Goal: Task Accomplishment & Management: Complete application form

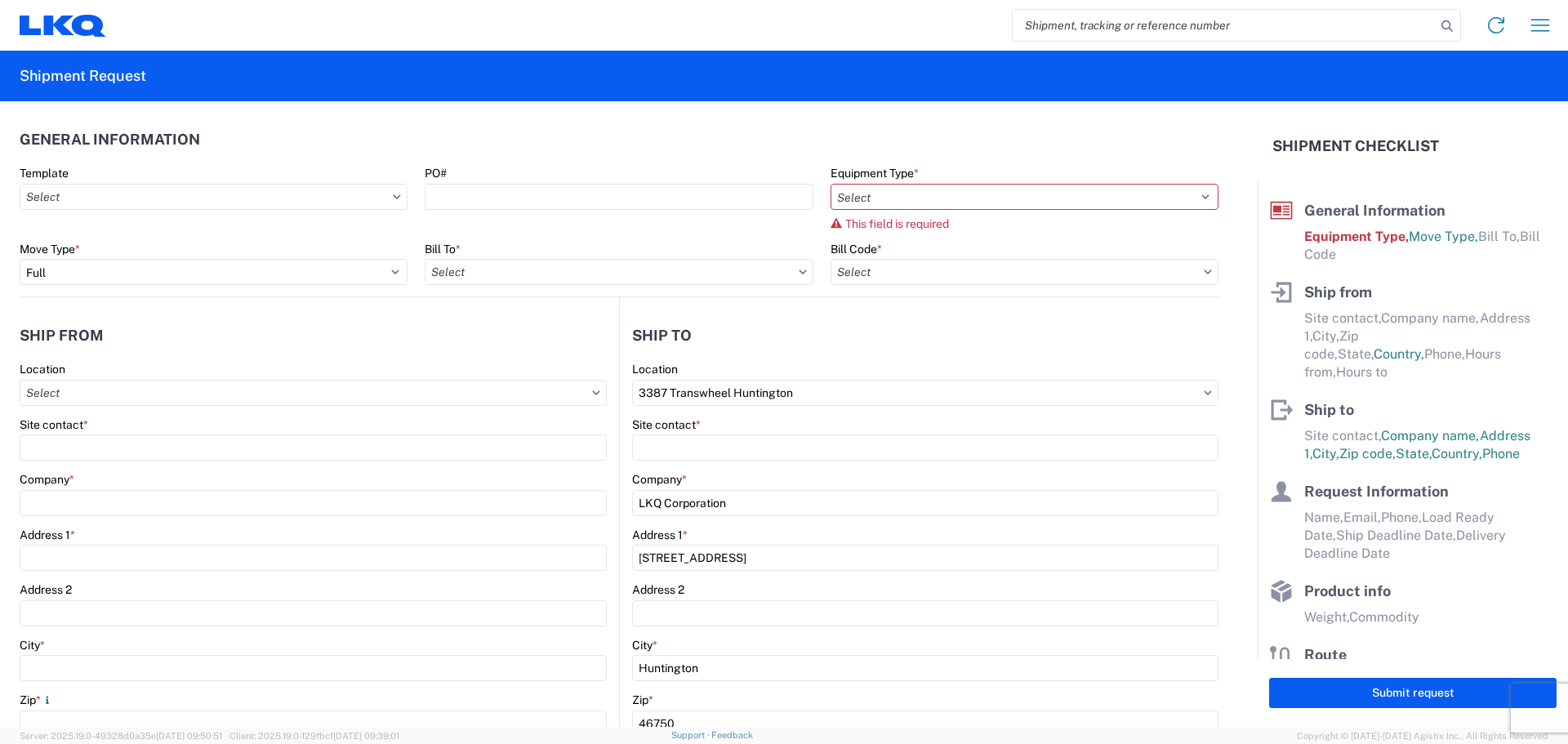
select select "FULL"
select select "US"
select select "IN"
select select "US"
select select "LBS"
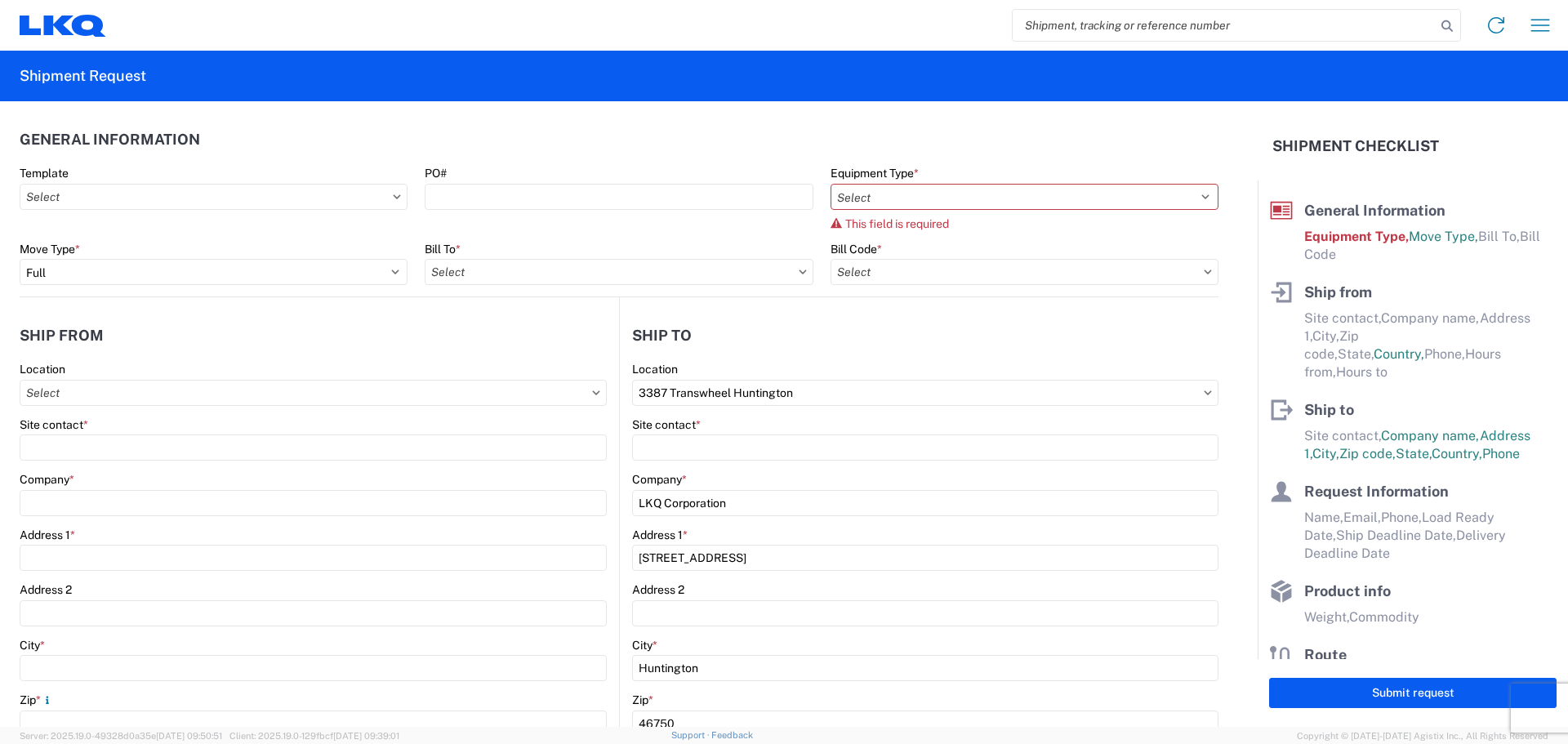
scroll to position [67, 0]
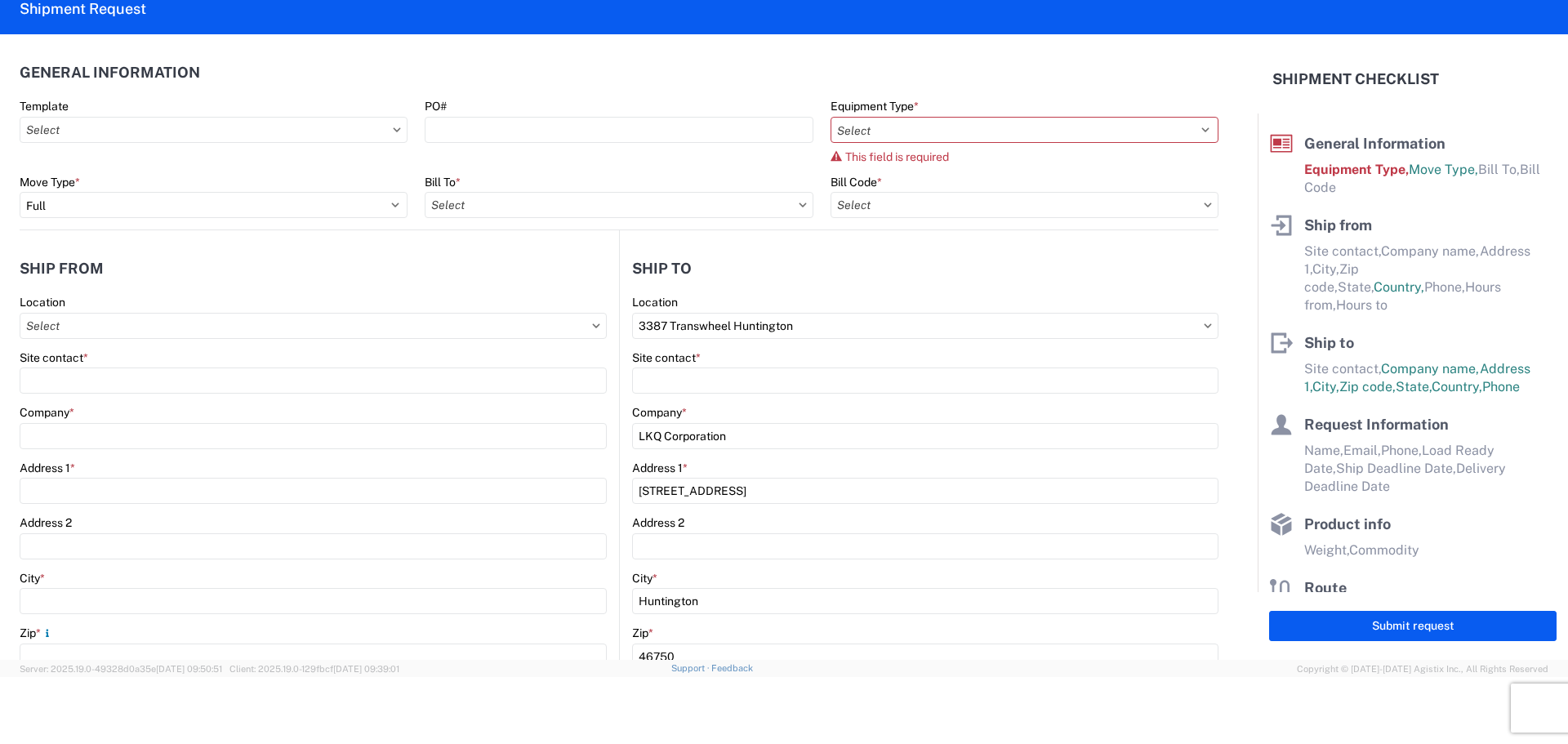
click at [521, 99] on div "PO#" at bounding box center [619, 105] width 388 height 15
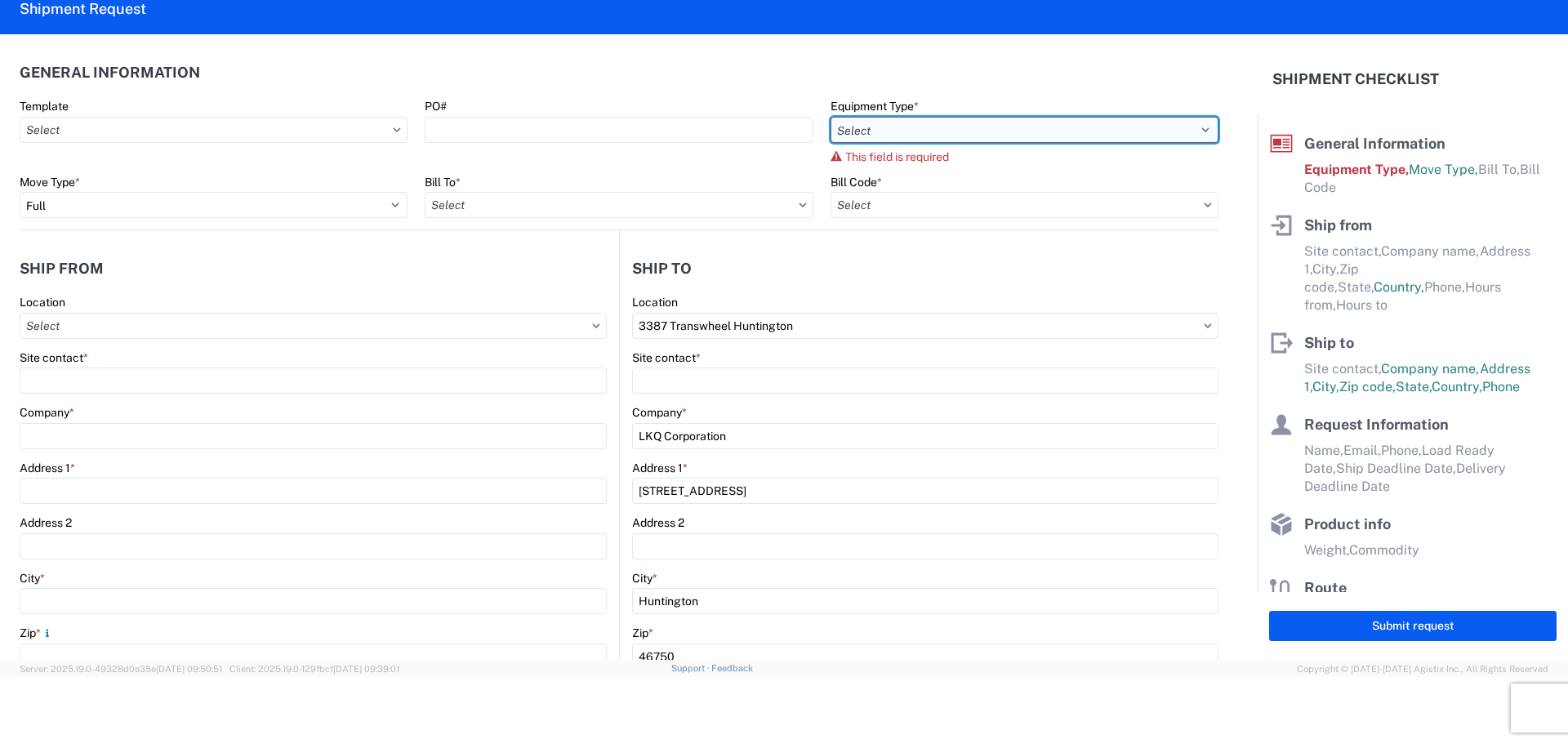
click at [893, 126] on select "Select 53’ Dry Van Flatbed Dropdeck (van) Lowboy (flatbed) Rail" at bounding box center [1024, 130] width 388 height 26
select select "STDV"
click at [830, 117] on select "Select 53’ Dry Van Flatbed Dropdeck (van) Lowboy (flatbed) Rail" at bounding box center [1024, 130] width 388 height 26
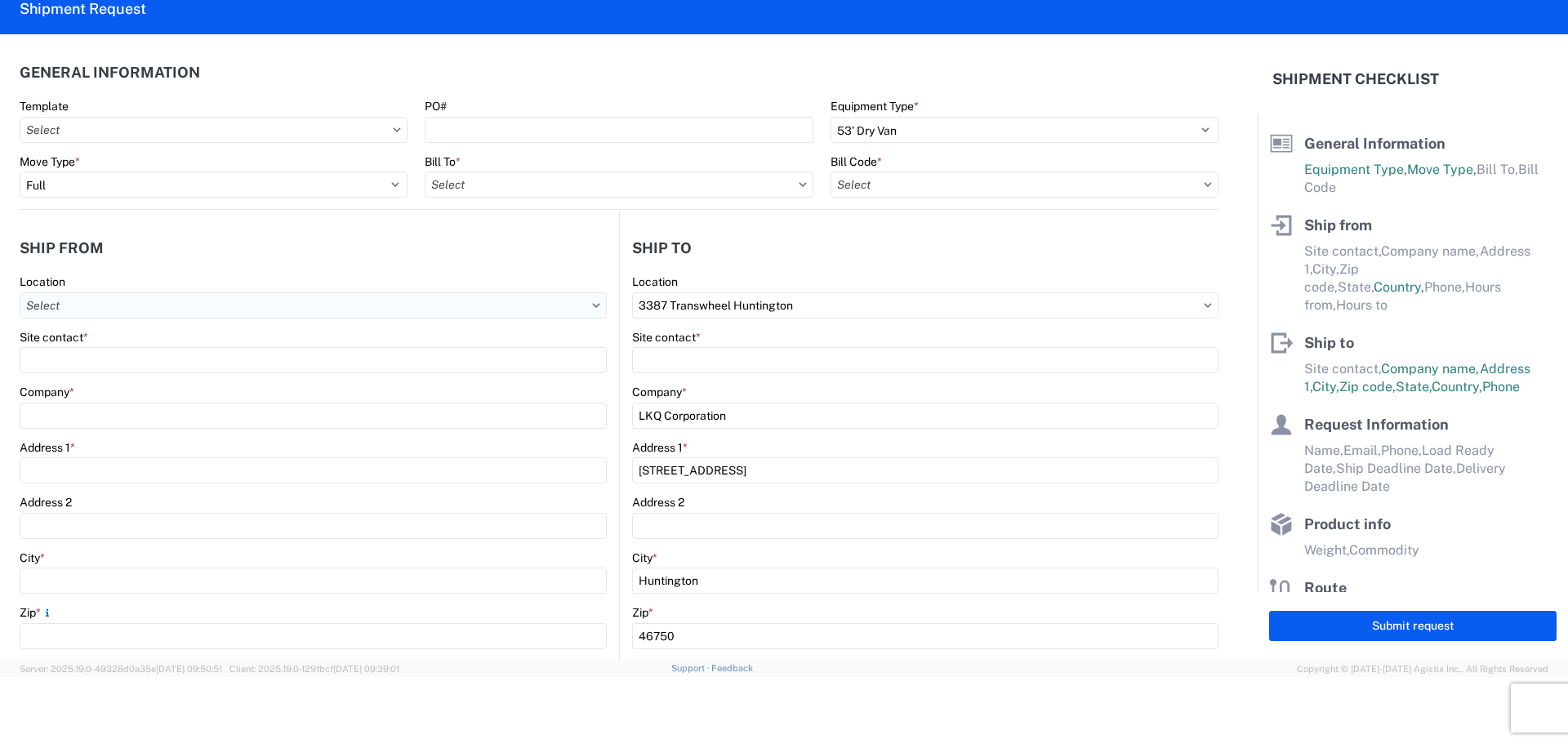
click at [169, 300] on input "text" at bounding box center [313, 305] width 587 height 26
type input "1163"
click at [190, 380] on div "1163 - LKQ Self Service - [GEOGRAPHIC_DATA]" at bounding box center [167, 378] width 286 height 26
type input "1163 - LKQ Self Service - [GEOGRAPHIC_DATA]"
type input "LKQ Corporation"
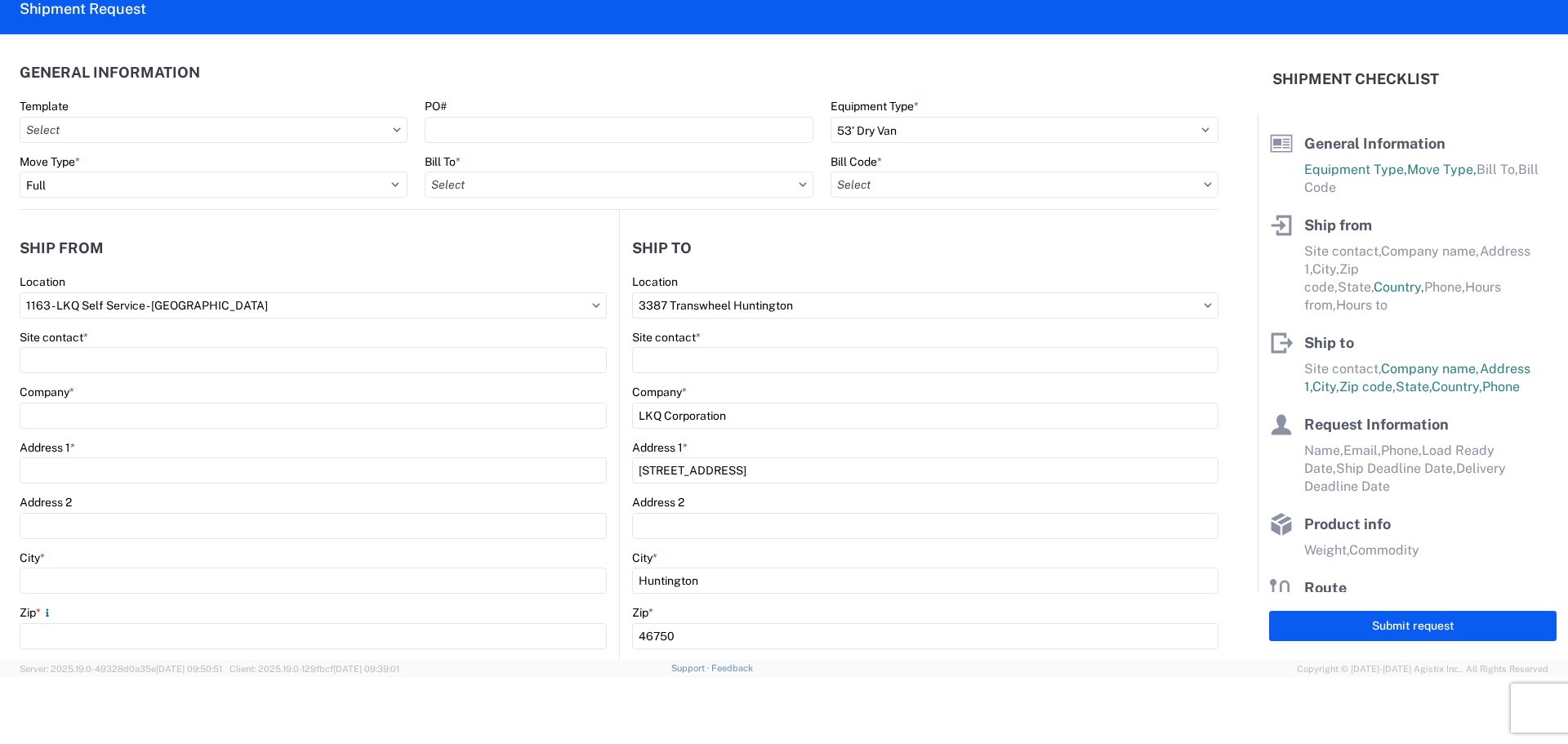
type input "[STREET_ADDRESS]"
type input "Savannah"
type input "31408"
select select "GA"
type input "07:00"
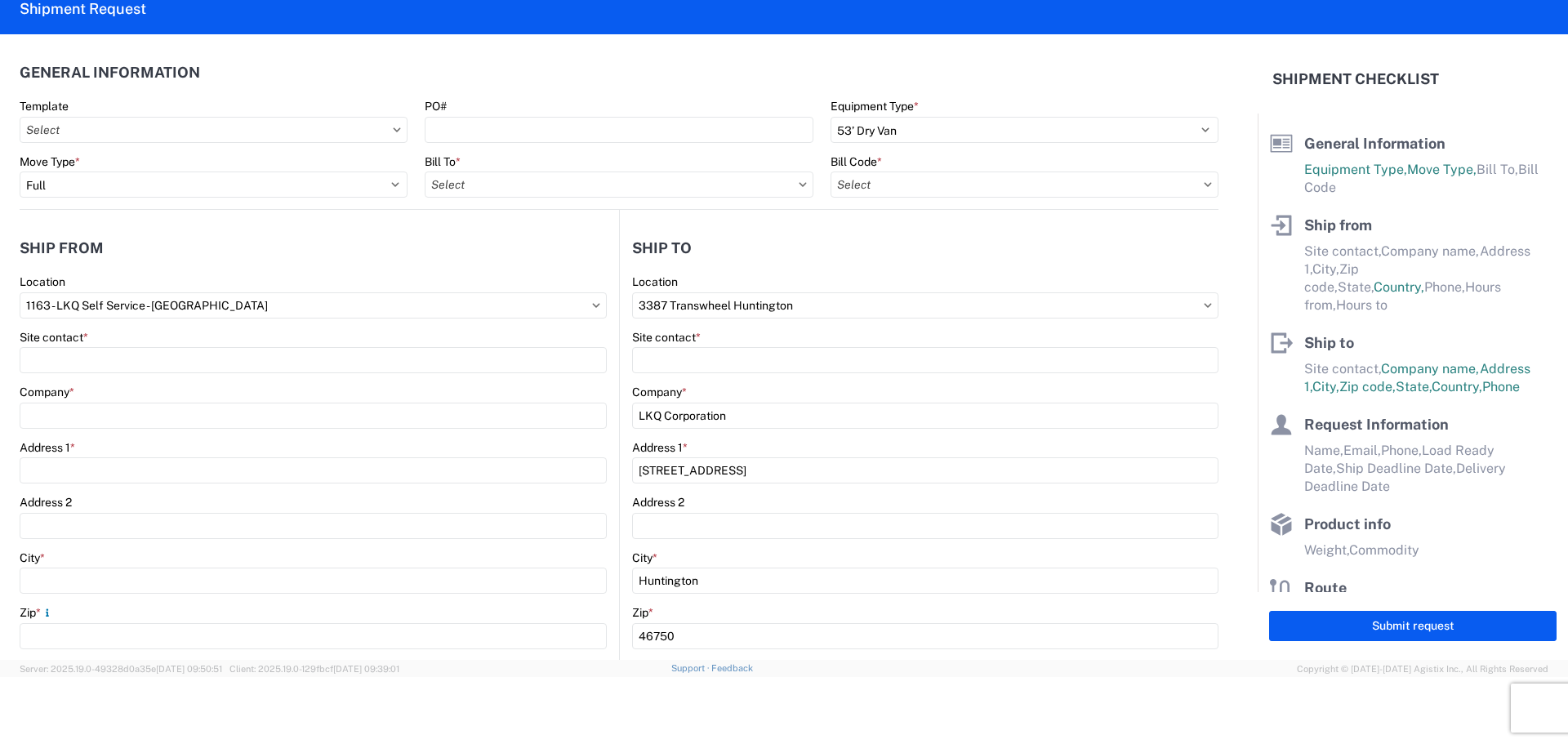
type input "17:00"
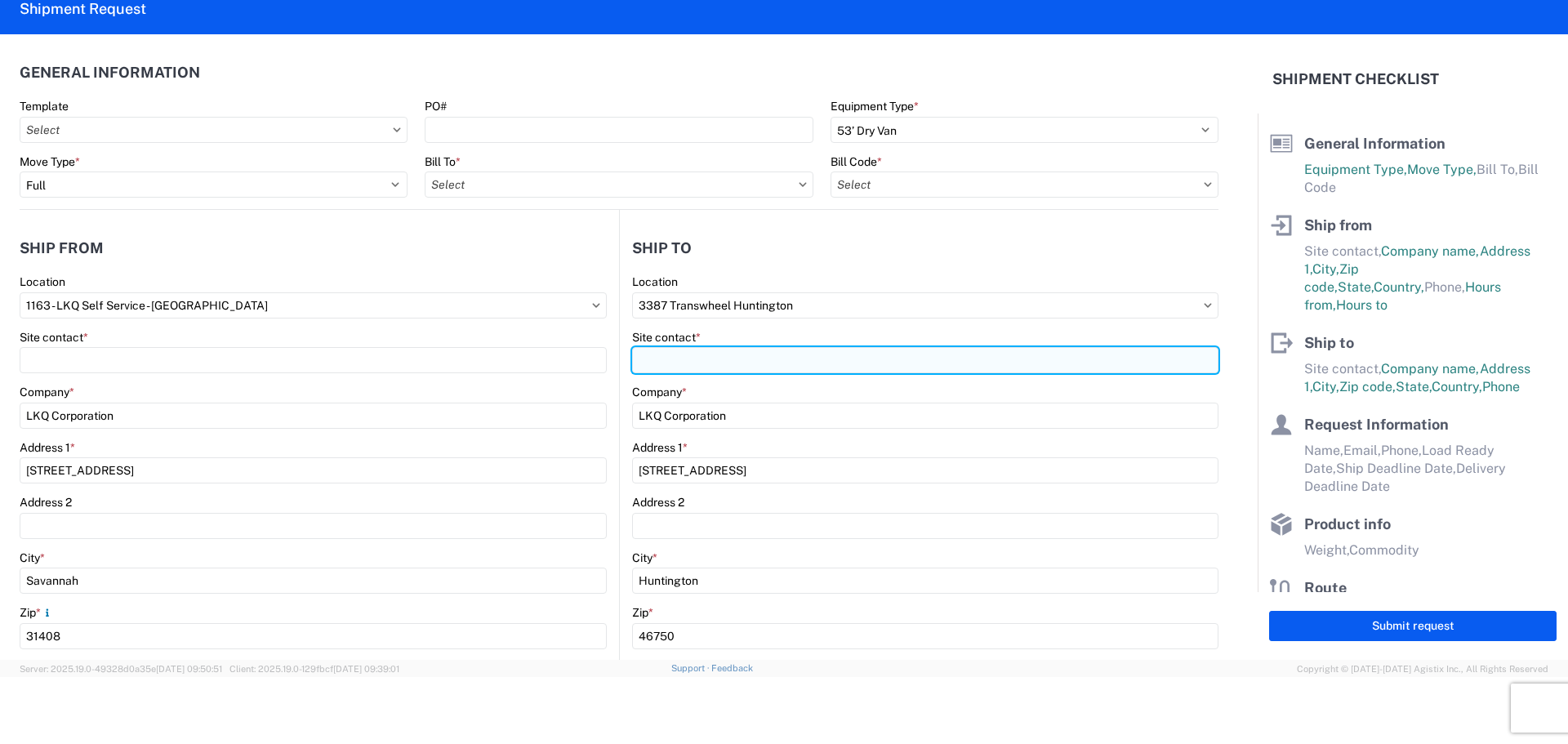
click at [703, 362] on input "Site contact *" at bounding box center [925, 360] width 586 height 26
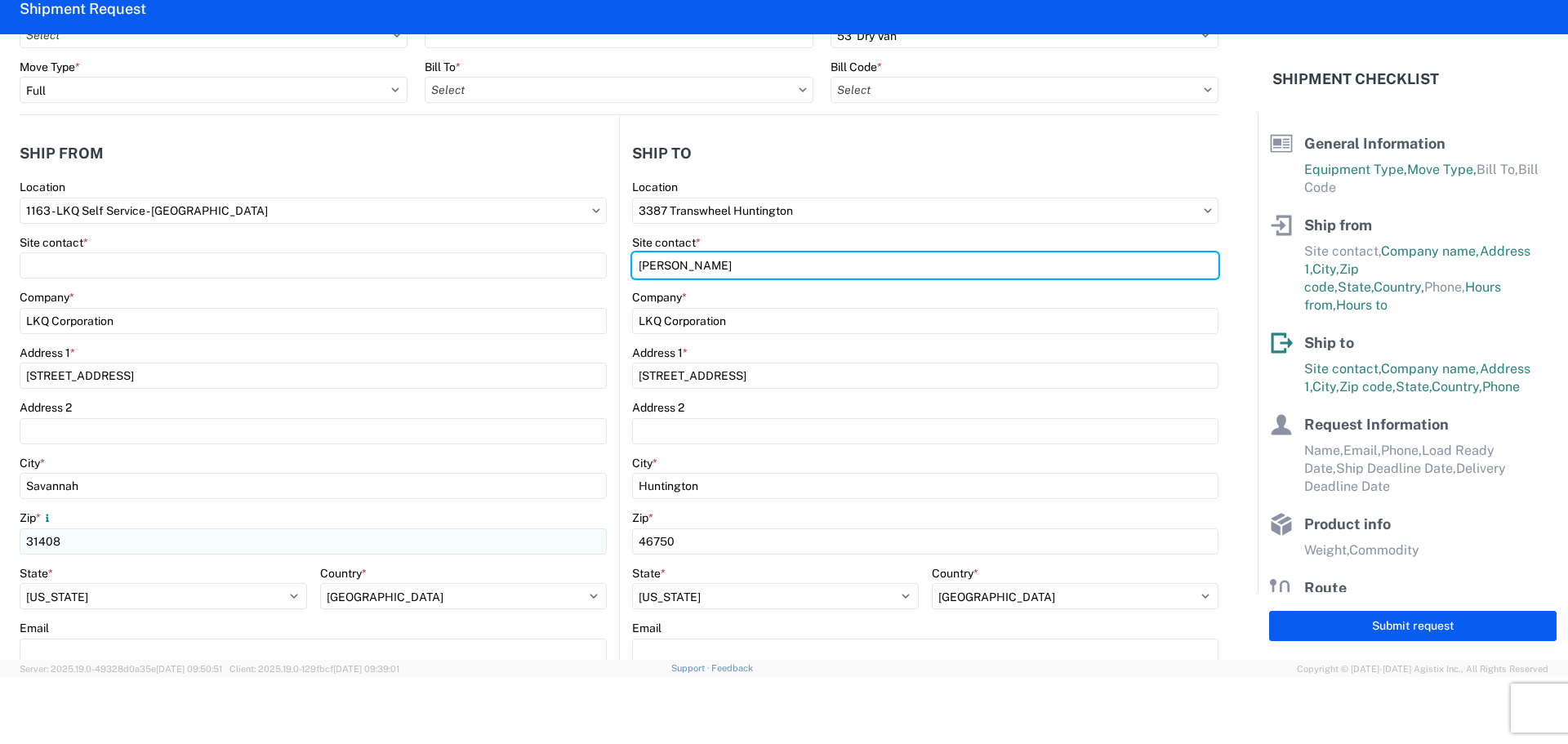
scroll to position [0, 0]
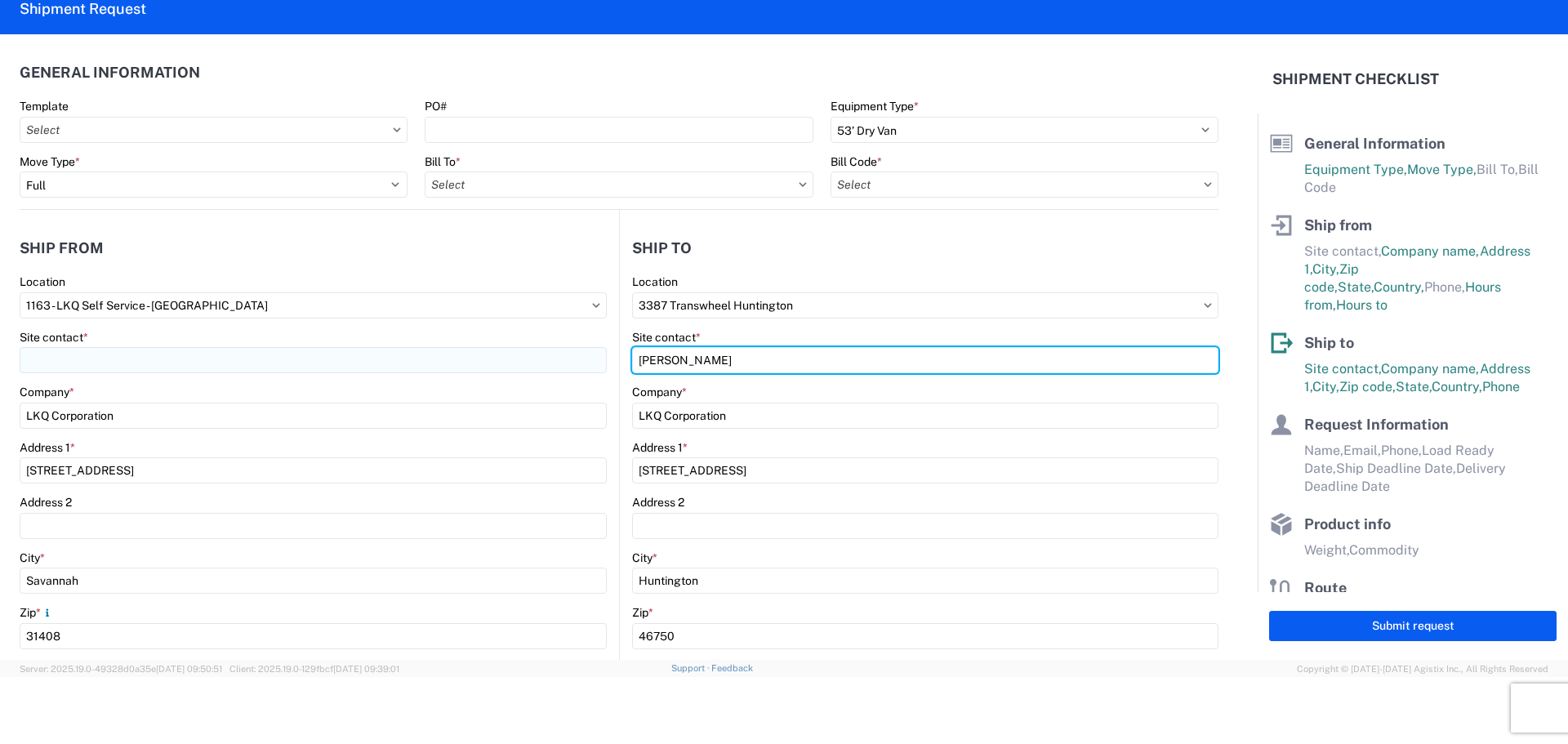
type input "[PERSON_NAME]"
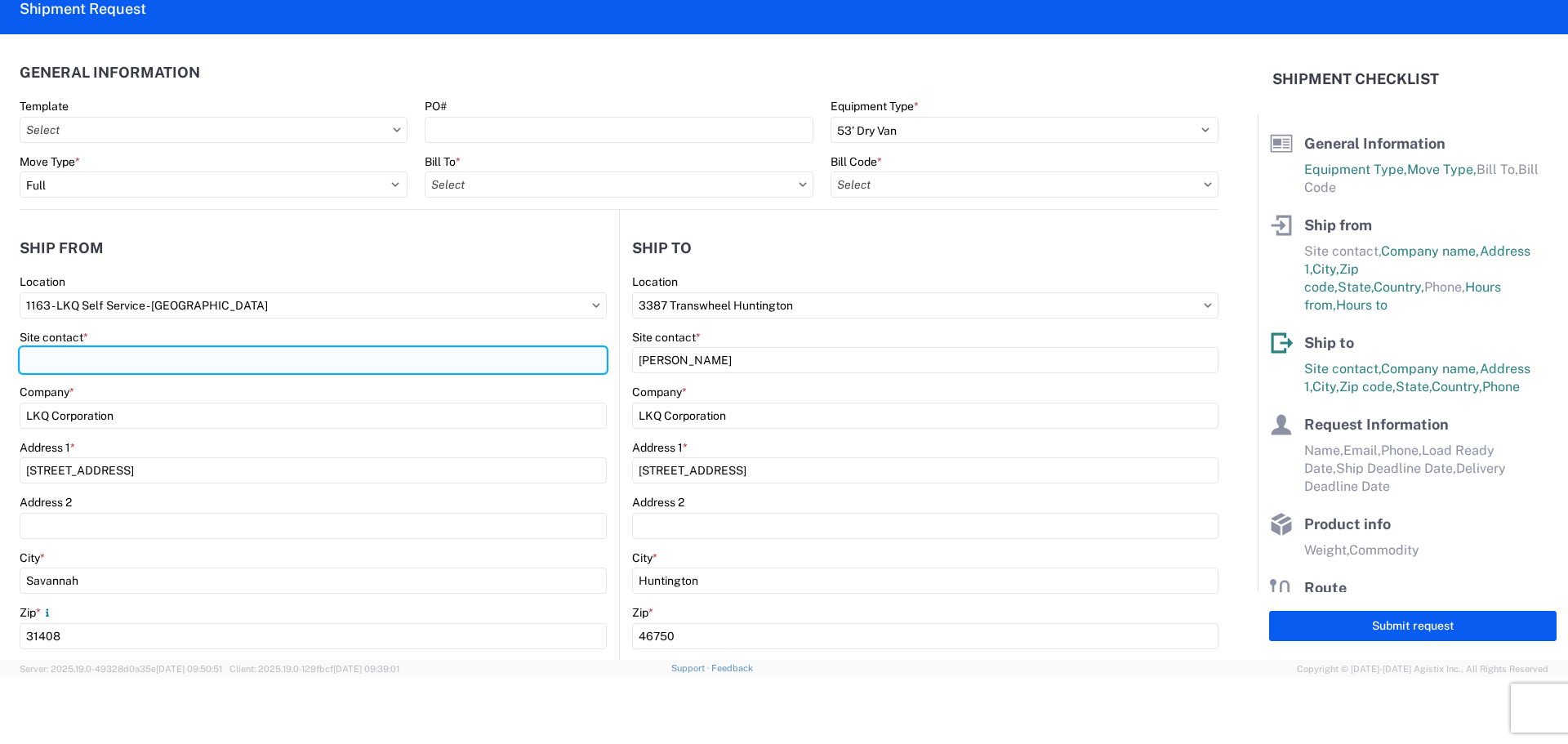
click at [130, 350] on input "Site contact *" at bounding box center [313, 360] width 587 height 26
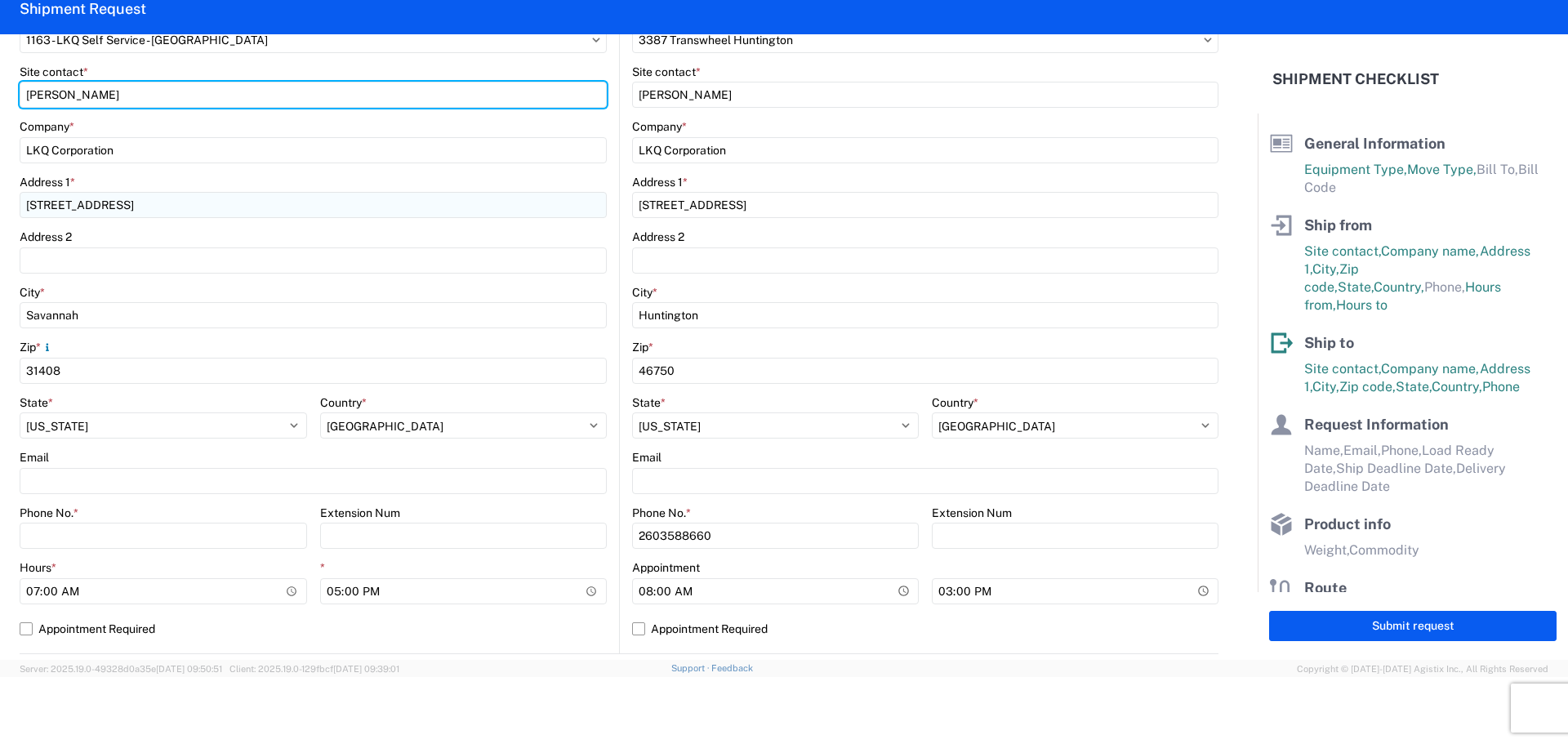
scroll to position [327, 0]
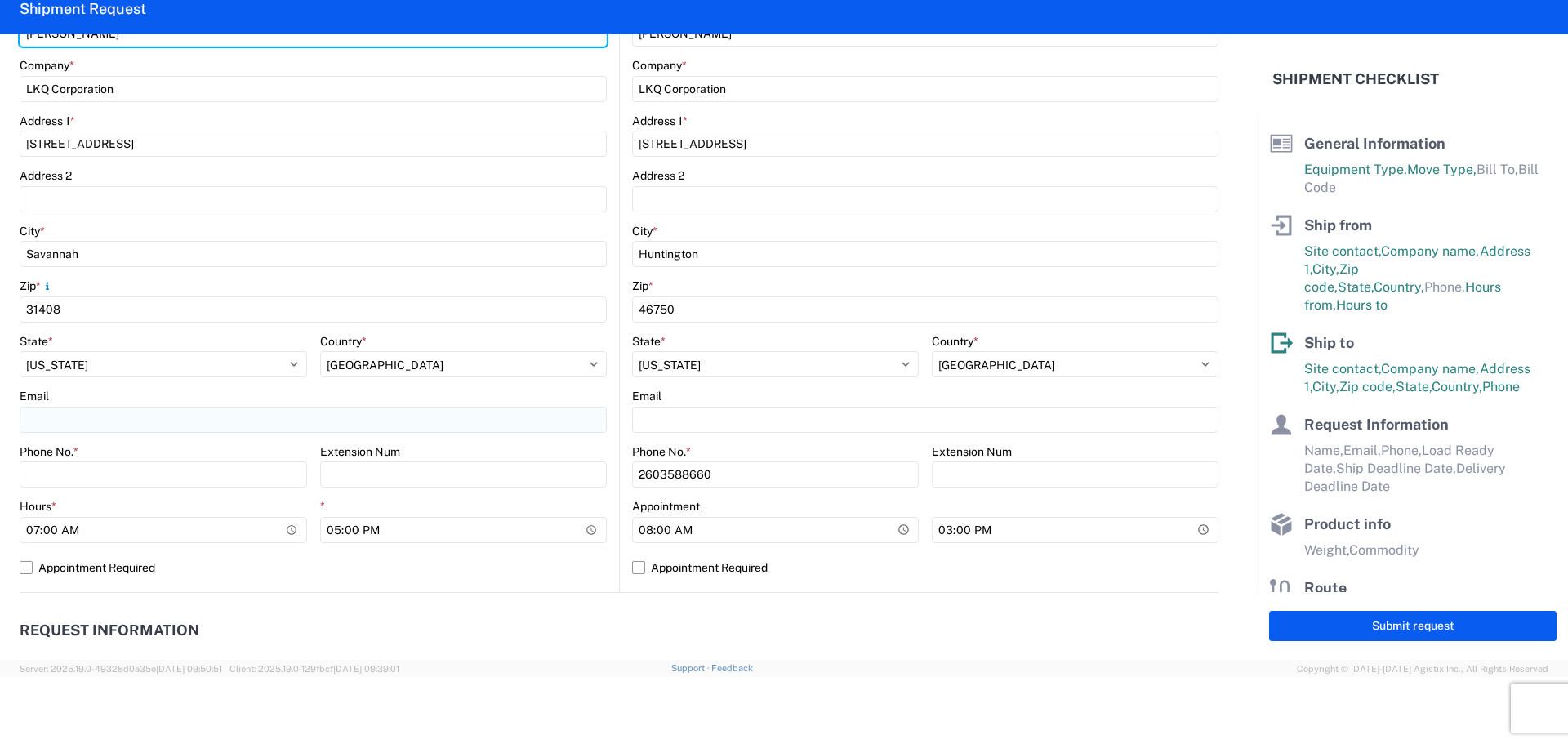
type input "[PERSON_NAME]"
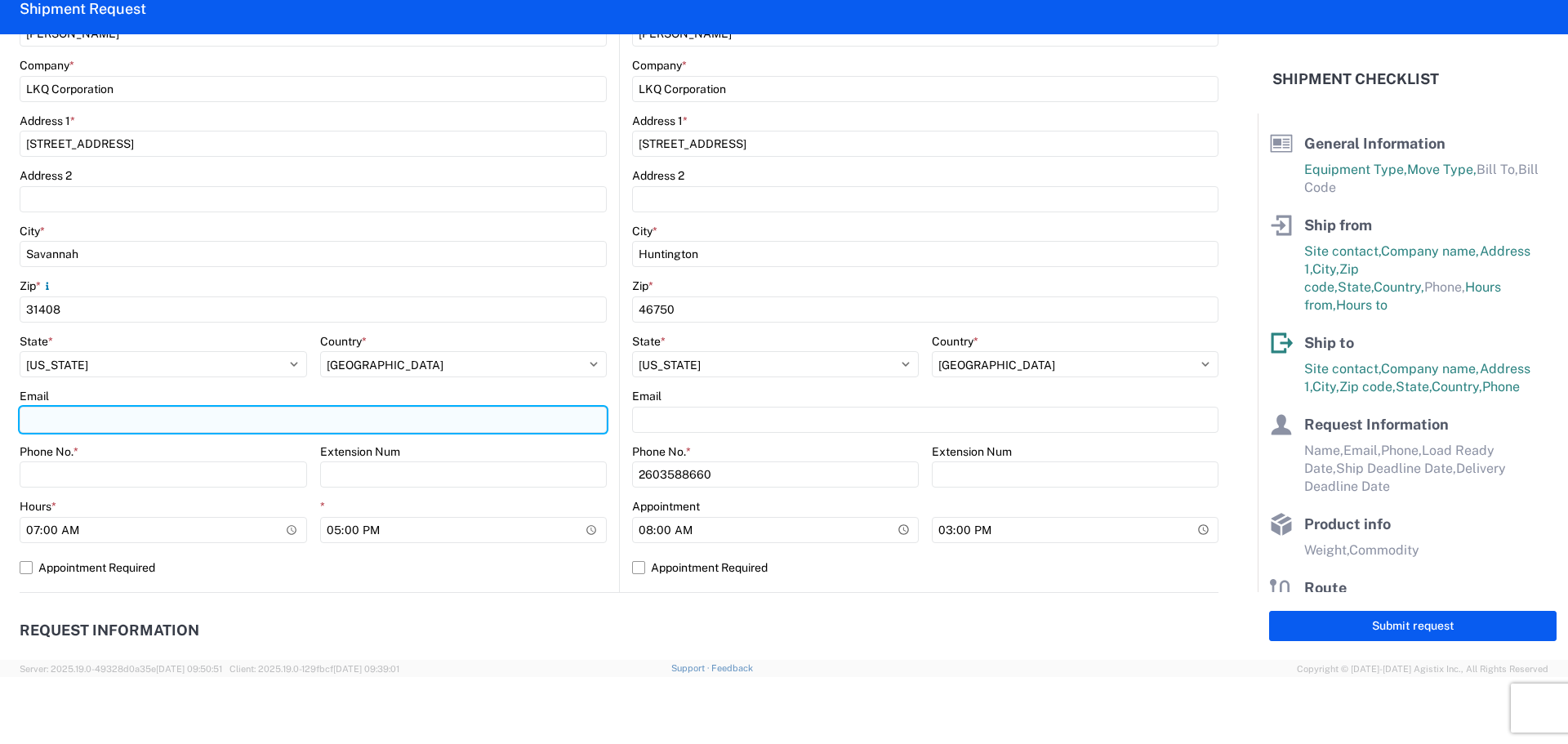
click at [275, 419] on input "Email" at bounding box center [313, 419] width 587 height 26
type input "[EMAIL_ADDRESS][DOMAIN_NAME]"
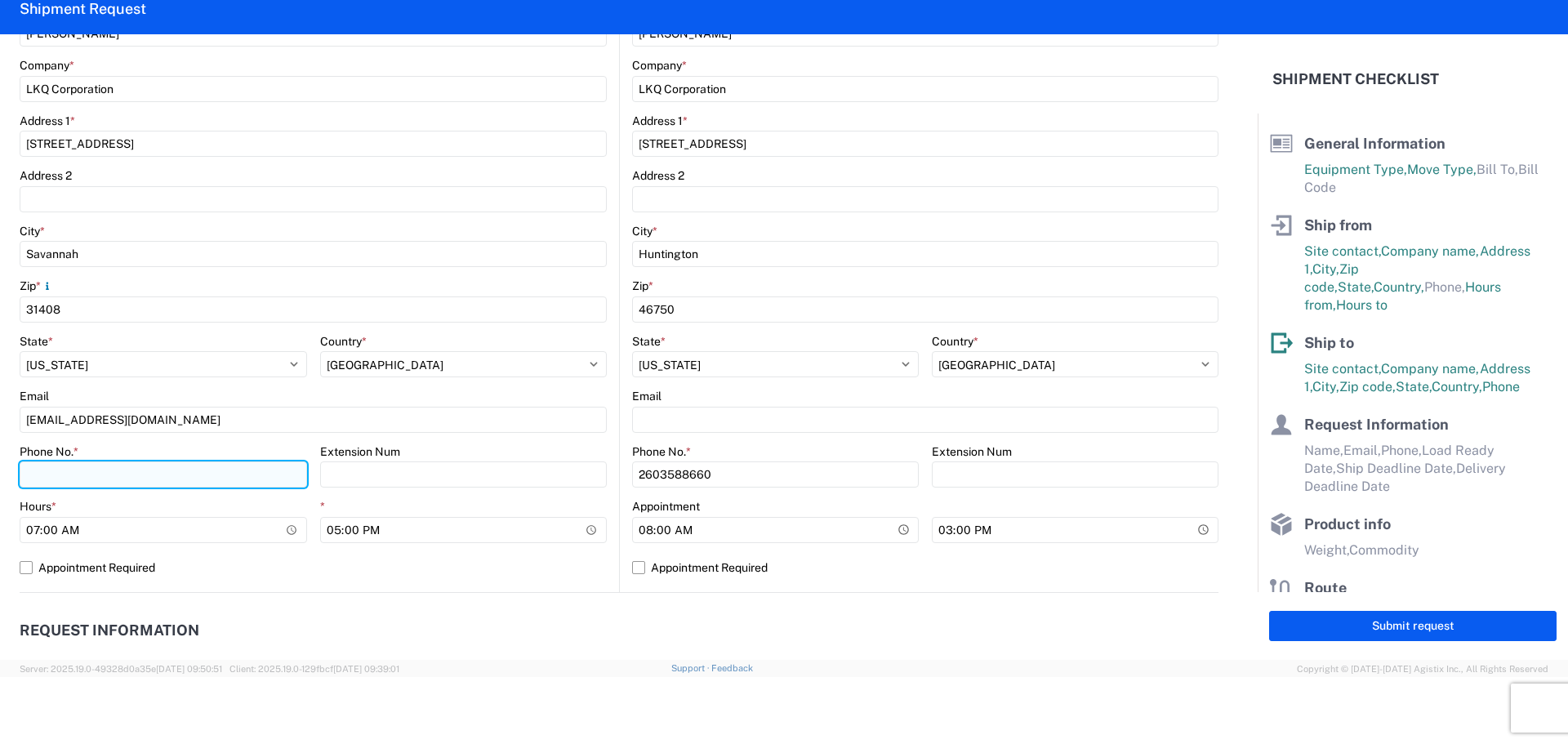
click at [173, 471] on input "Phone No. *" at bounding box center [163, 475] width 287 height 26
type input "[PHONE_NUMBER]"
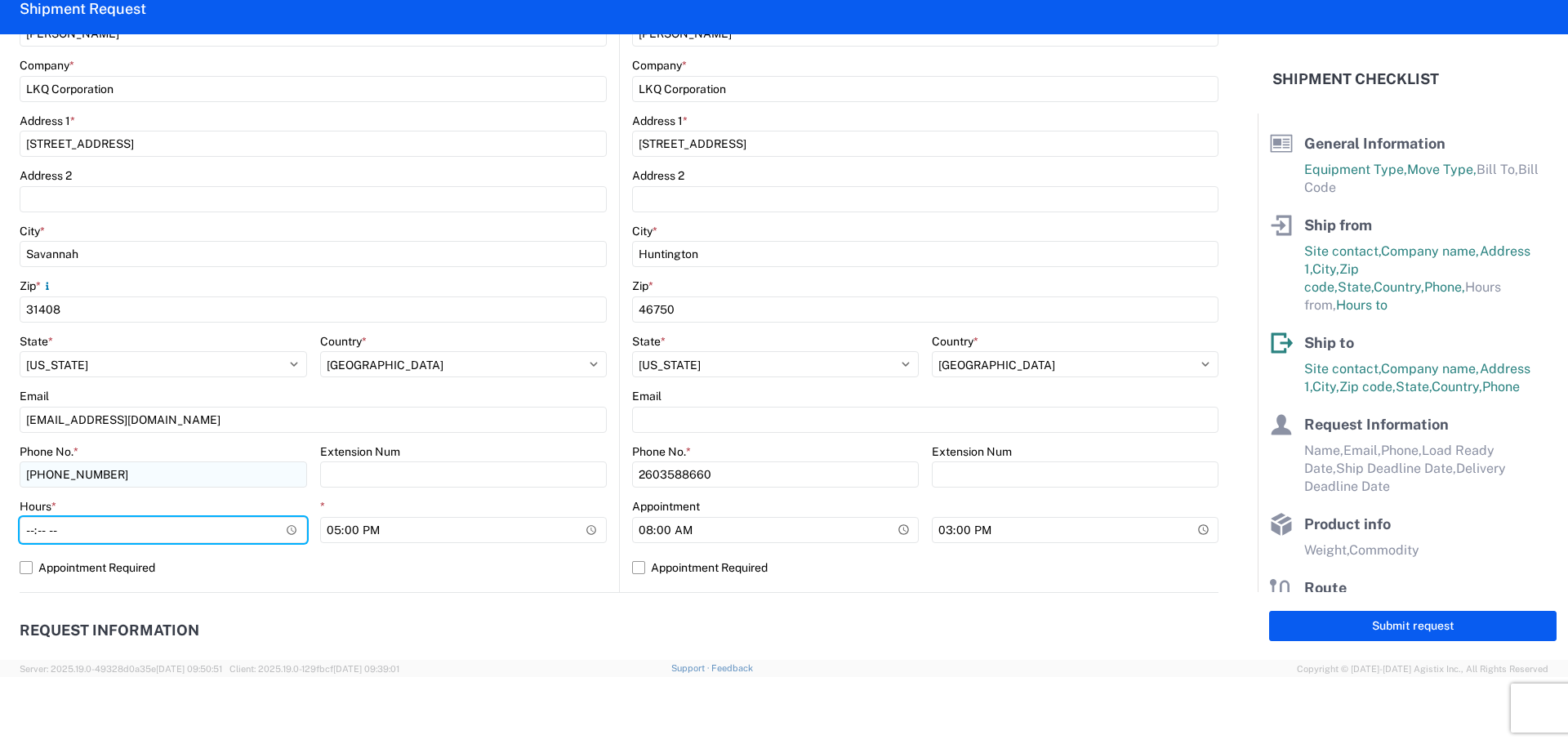
type input "09:00"
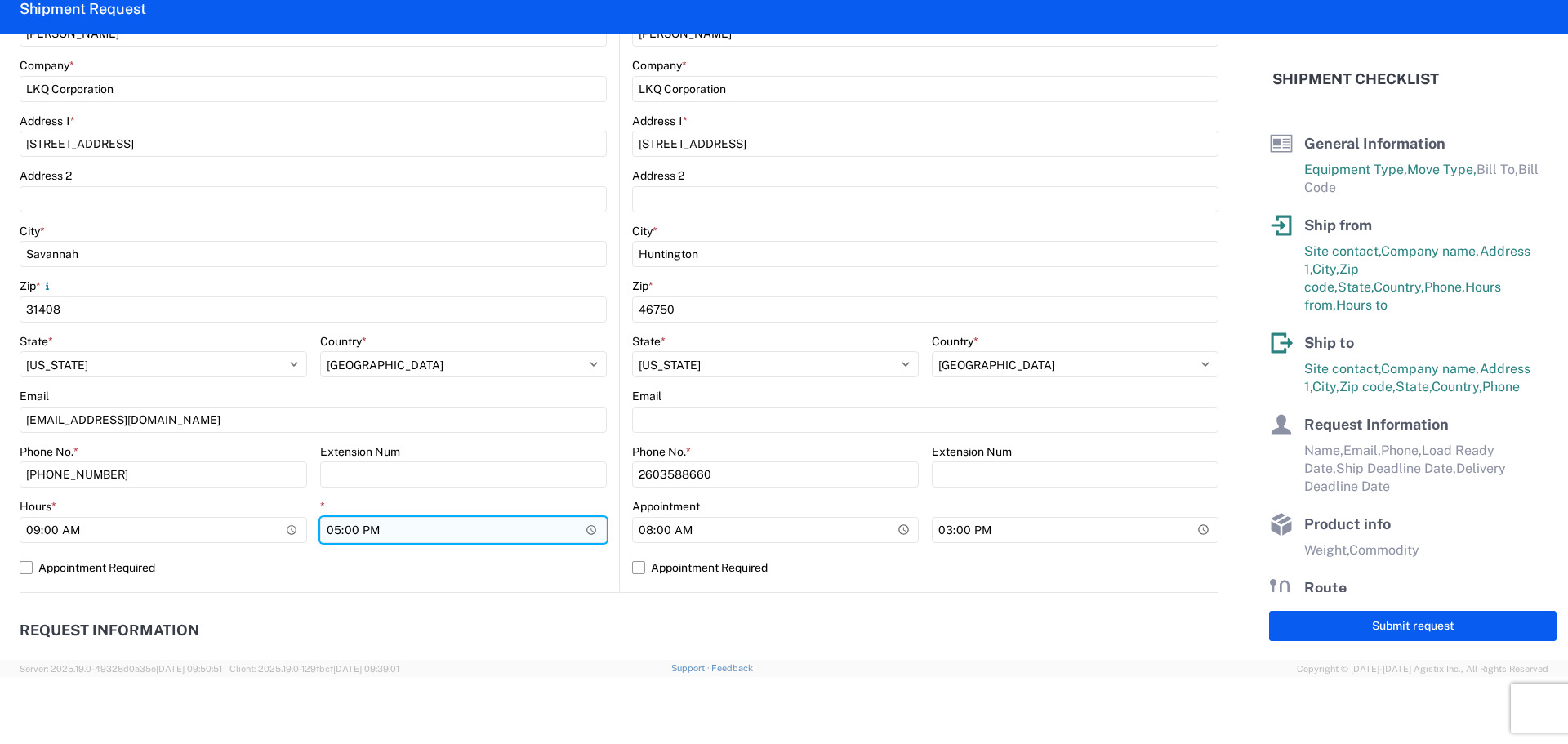
click at [336, 531] on input "17:00" at bounding box center [463, 529] width 287 height 26
type input "15:00"
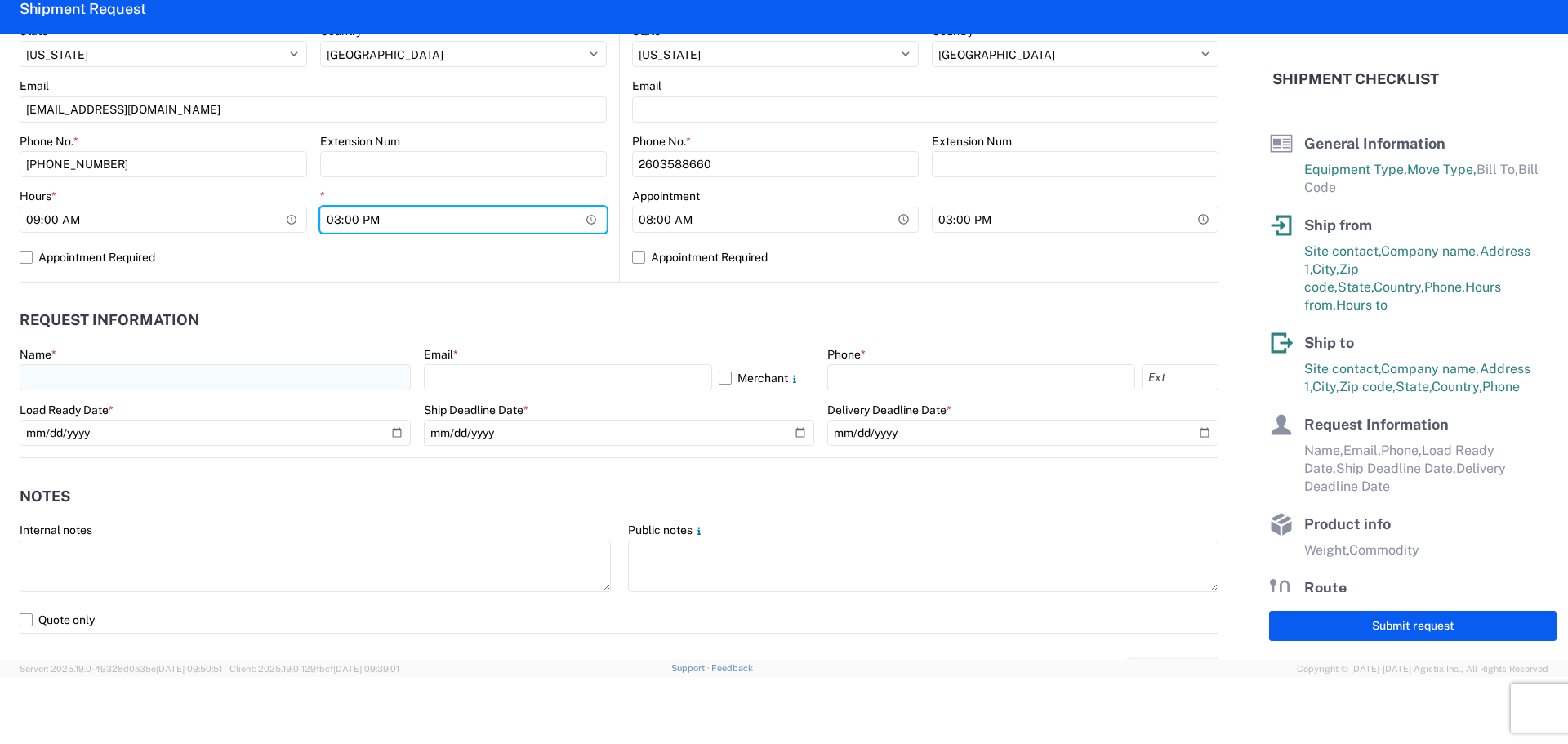
scroll to position [654, 0]
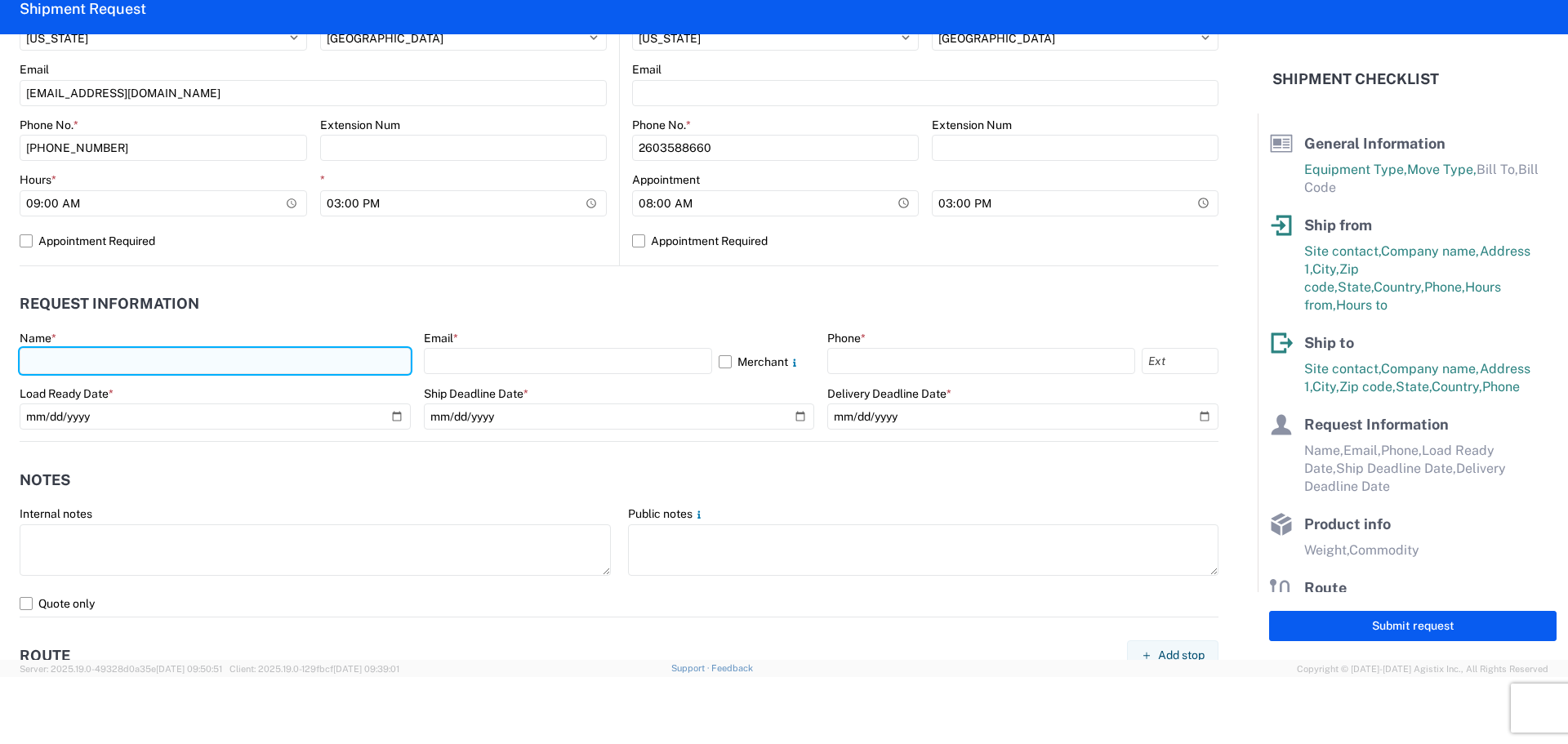
click at [137, 363] on input "text" at bounding box center [215, 361] width 391 height 26
type input "[PERSON_NAME]"
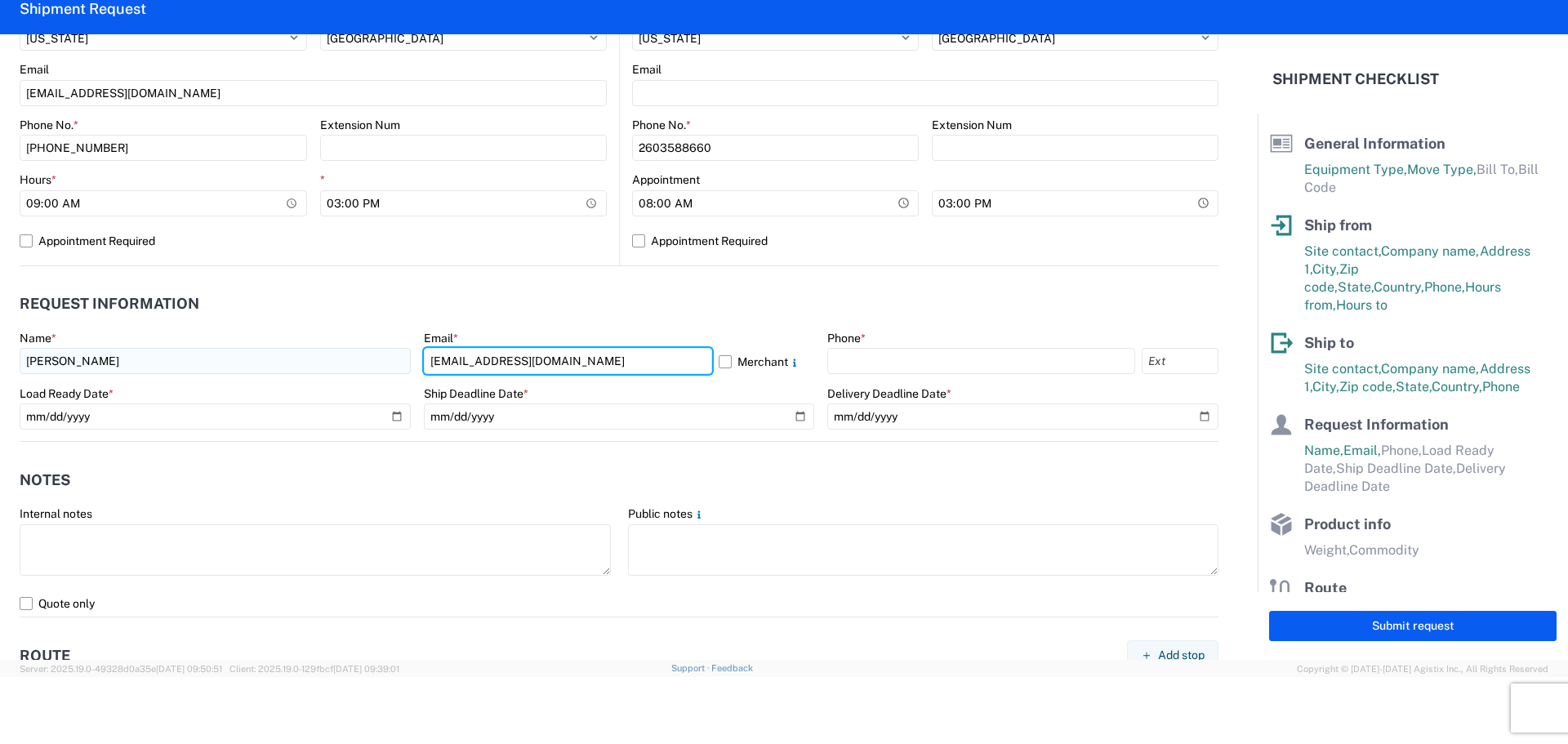
type input "[EMAIL_ADDRESS][DOMAIN_NAME]"
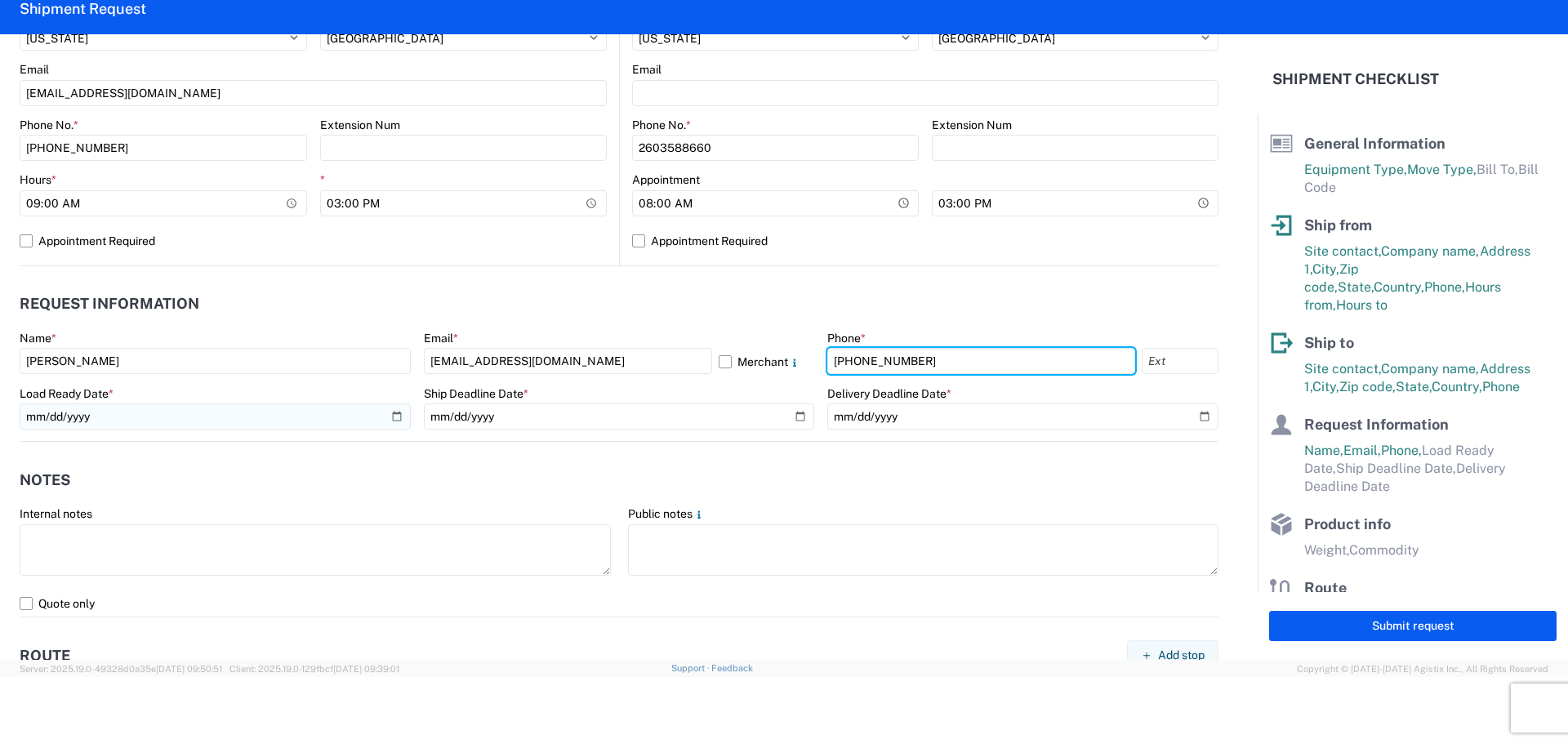
type input "[PHONE_NUMBER]"
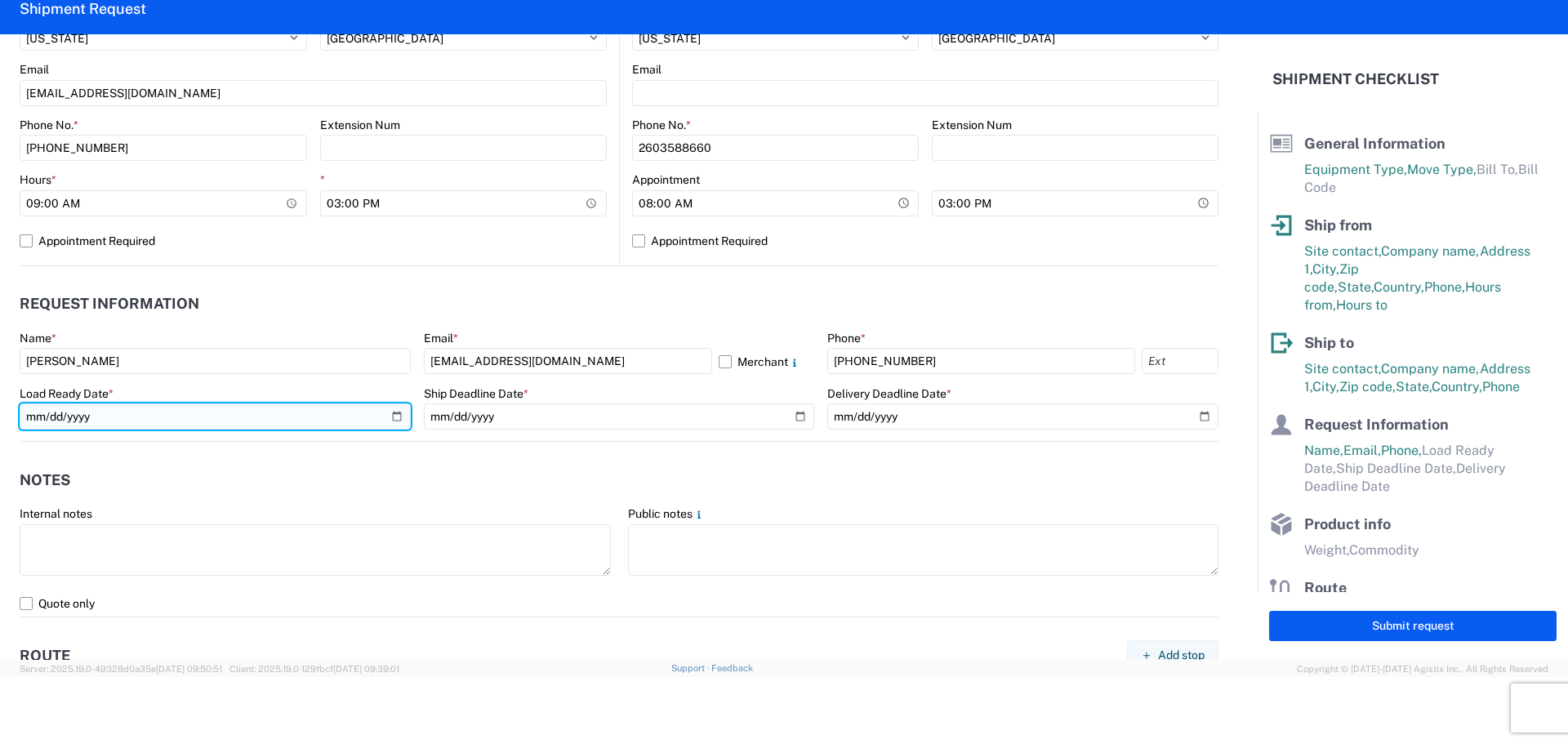
click at [102, 411] on input "date" at bounding box center [215, 416] width 391 height 26
click at [389, 415] on input "date" at bounding box center [215, 416] width 391 height 26
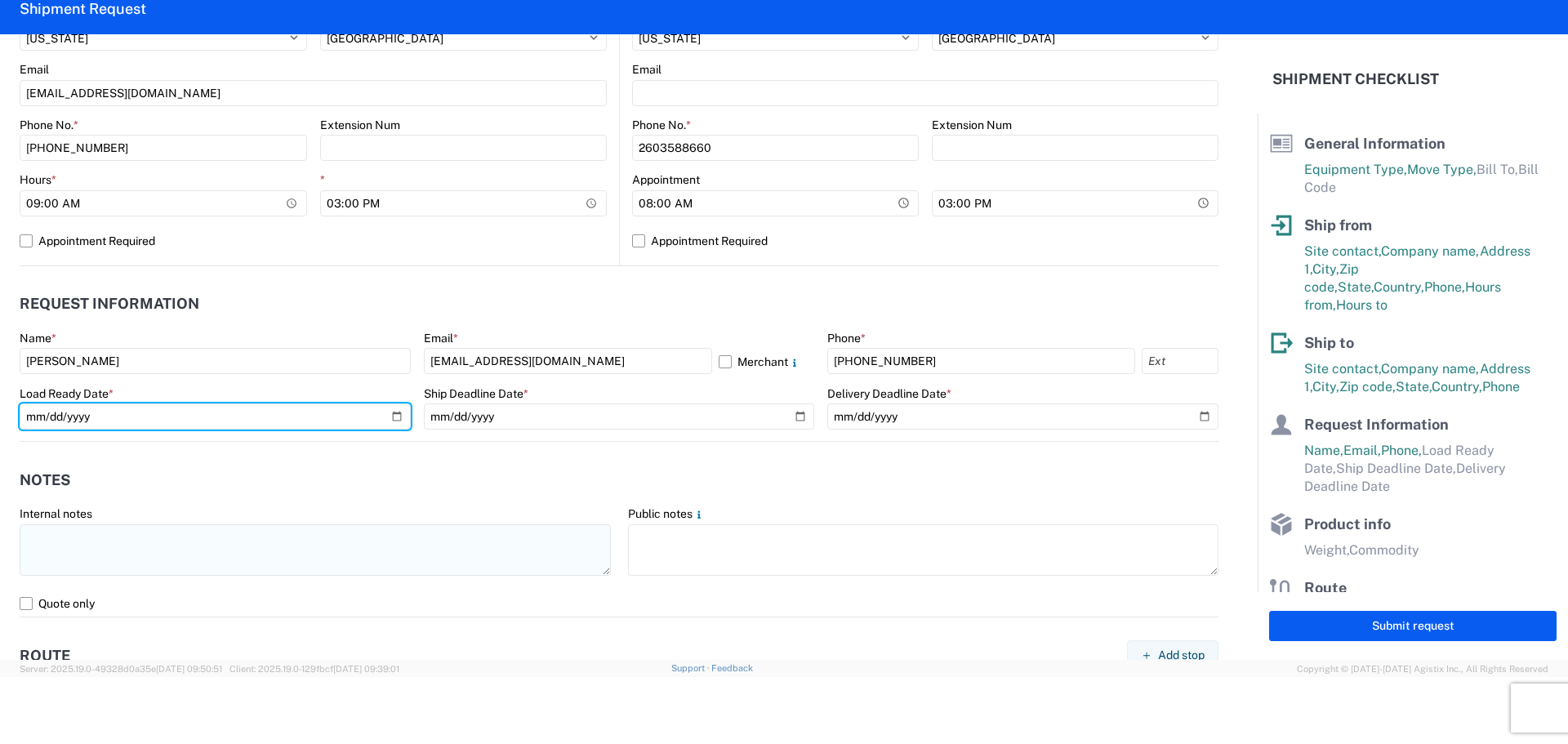
type input "[DATE]"
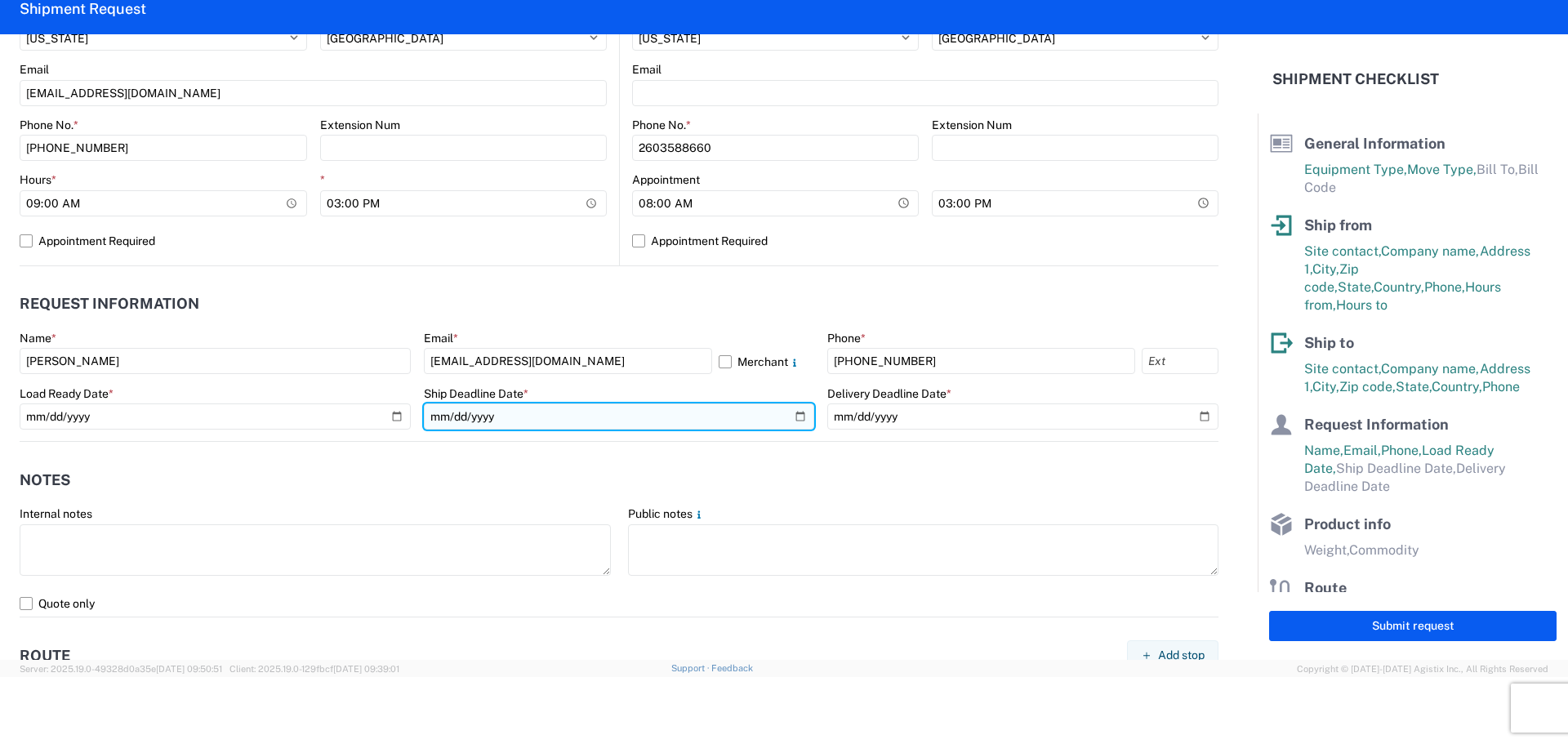
click at [624, 425] on input "date" at bounding box center [620, 416] width 391 height 26
click at [792, 419] on input "date" at bounding box center [620, 416] width 391 height 26
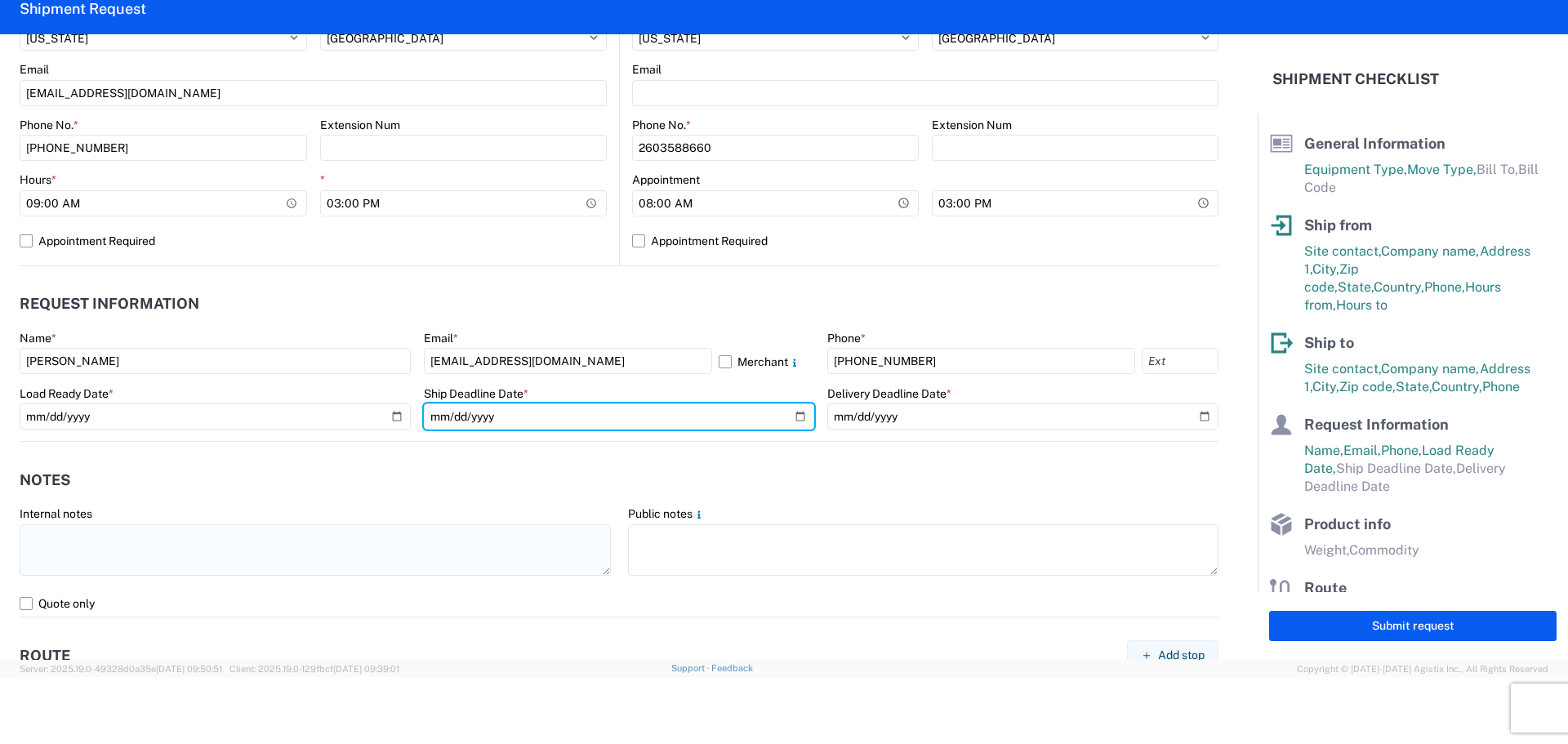
type input "[DATE]"
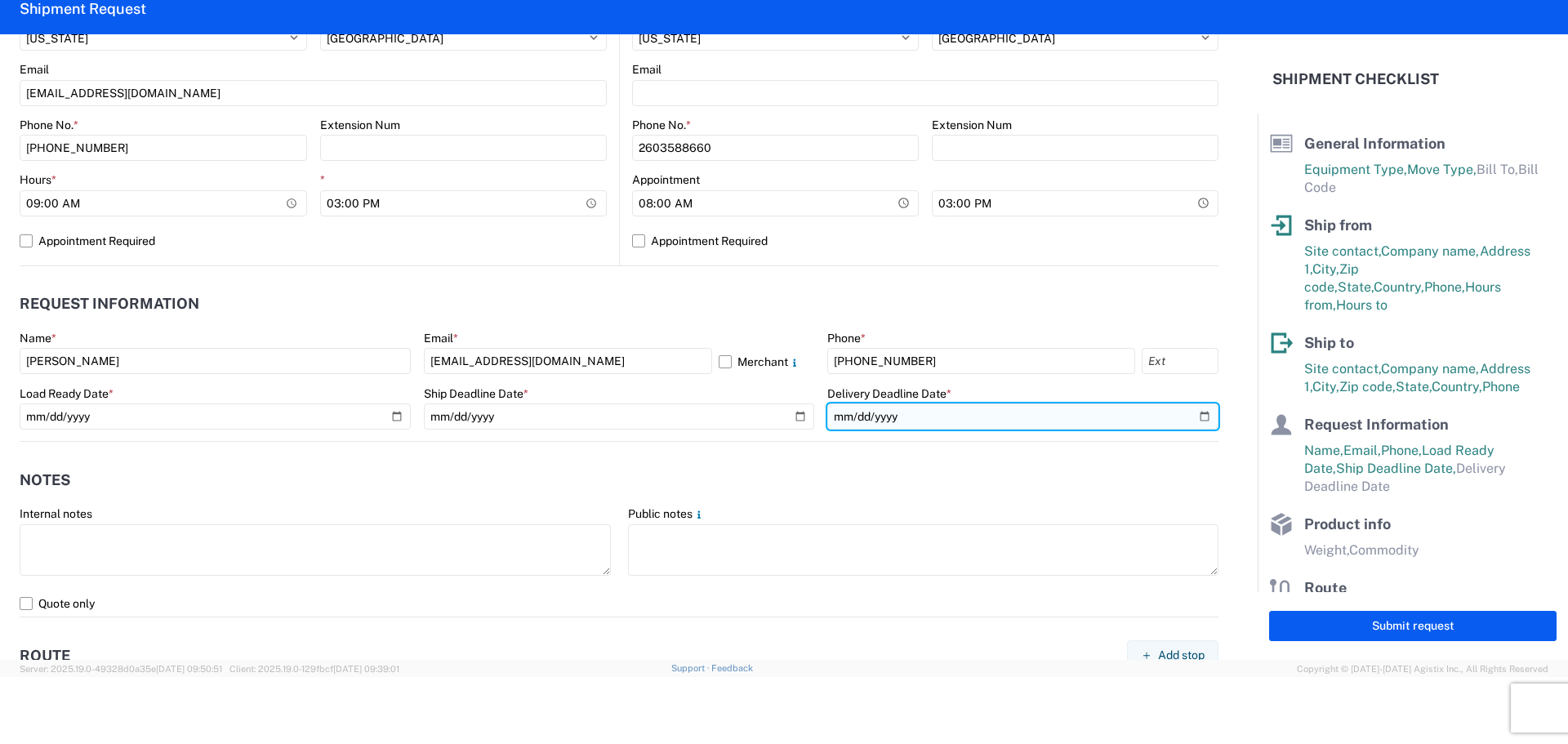
click at [998, 419] on input "date" at bounding box center [1023, 416] width 391 height 26
click at [1199, 412] on input "date" at bounding box center [1023, 416] width 391 height 26
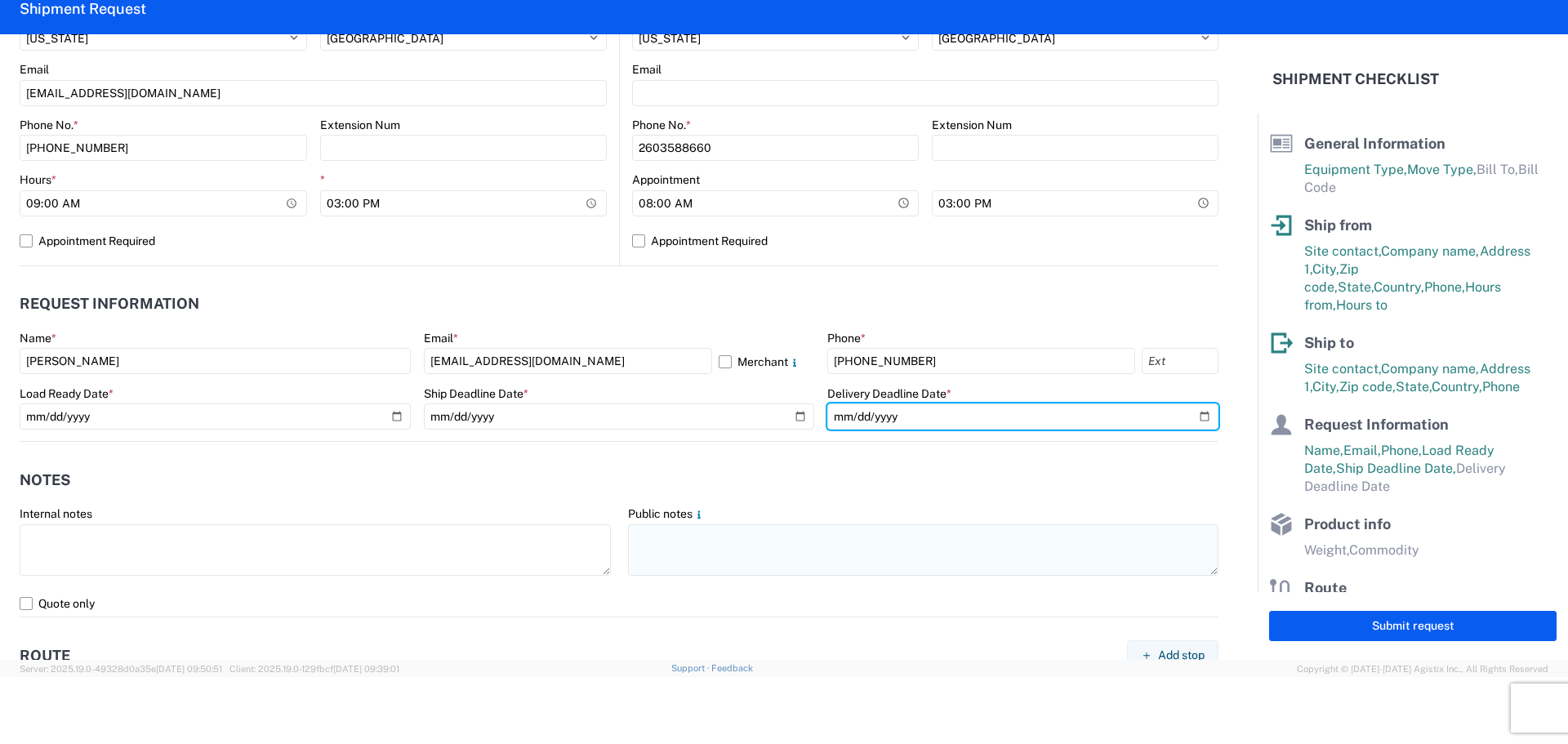
type input "[DATE]"
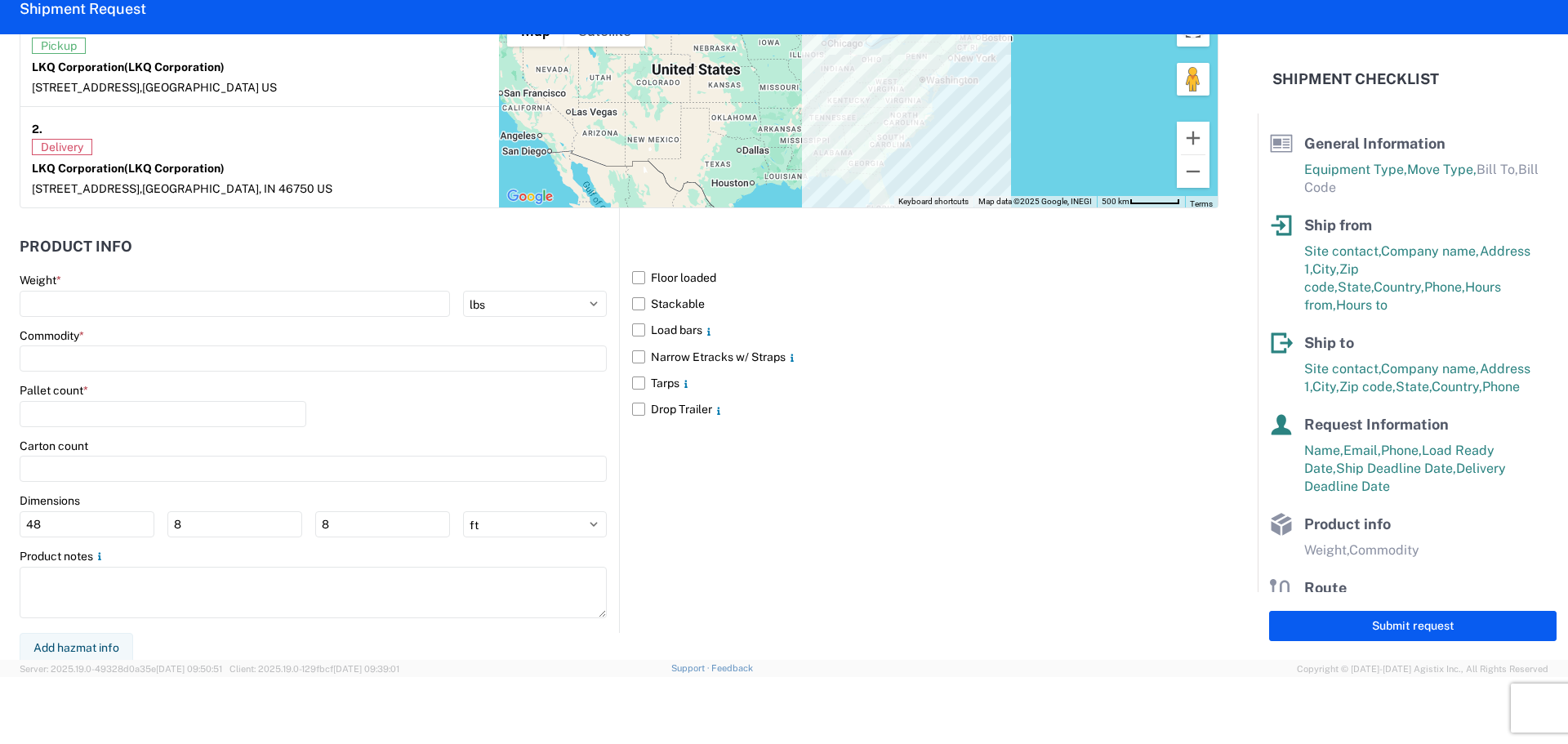
scroll to position [1334, 0]
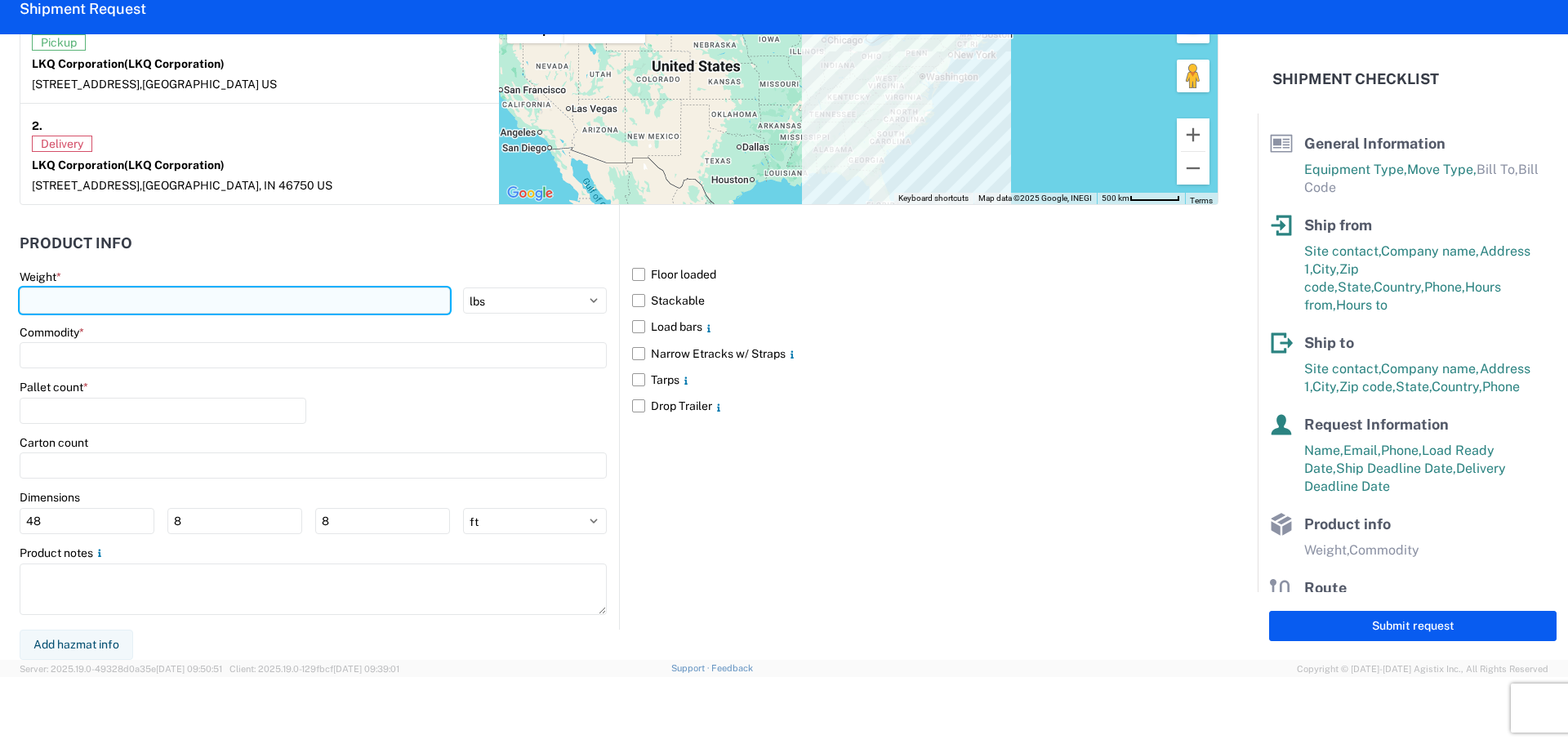
click at [167, 310] on input "number" at bounding box center [234, 300] width 430 height 26
type input "40000"
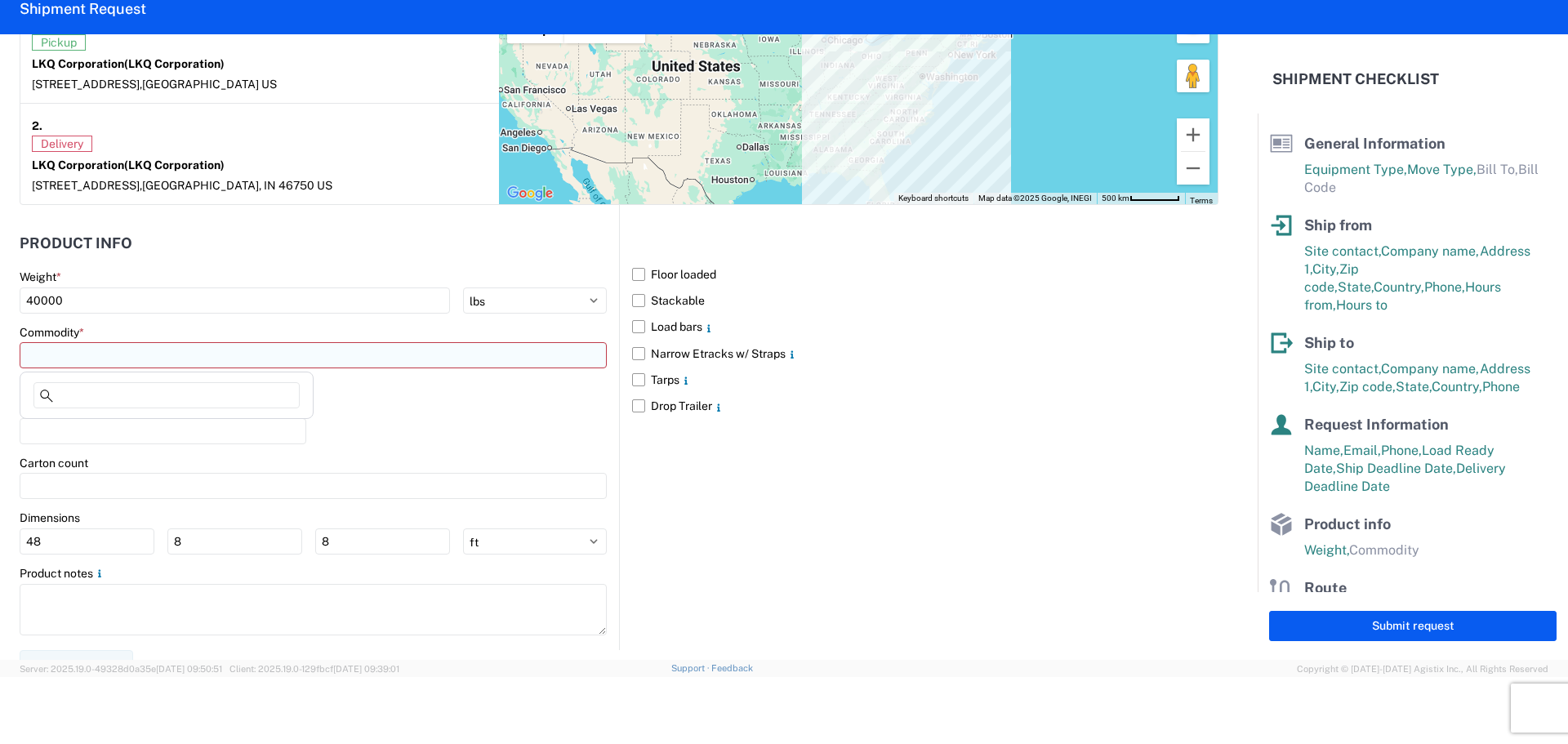
click at [134, 362] on input at bounding box center [313, 355] width 587 height 26
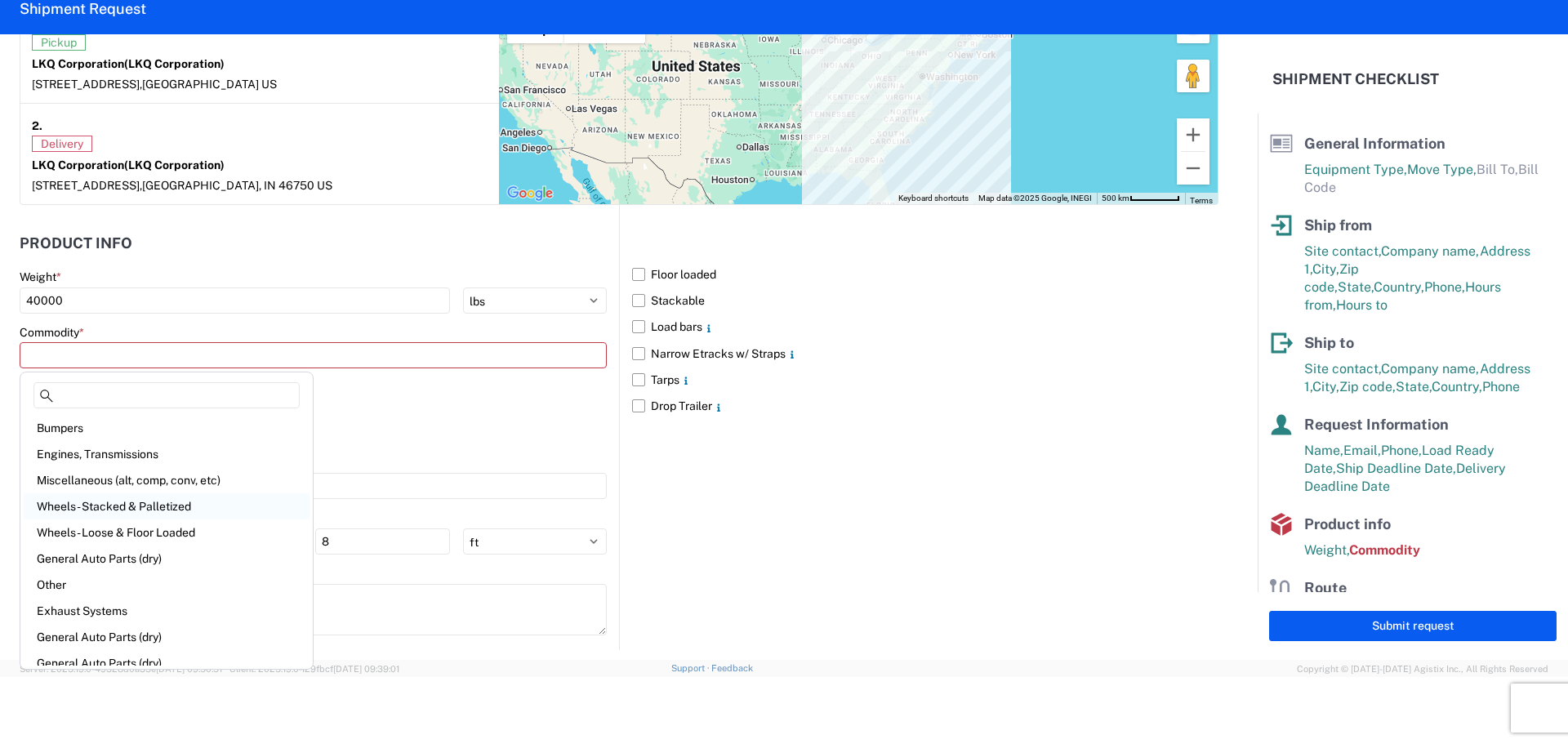
click at [195, 501] on div "Wheels - Stacked & Palletized" at bounding box center [167, 507] width 286 height 26
type input "Wheels - Stacked & Palletized"
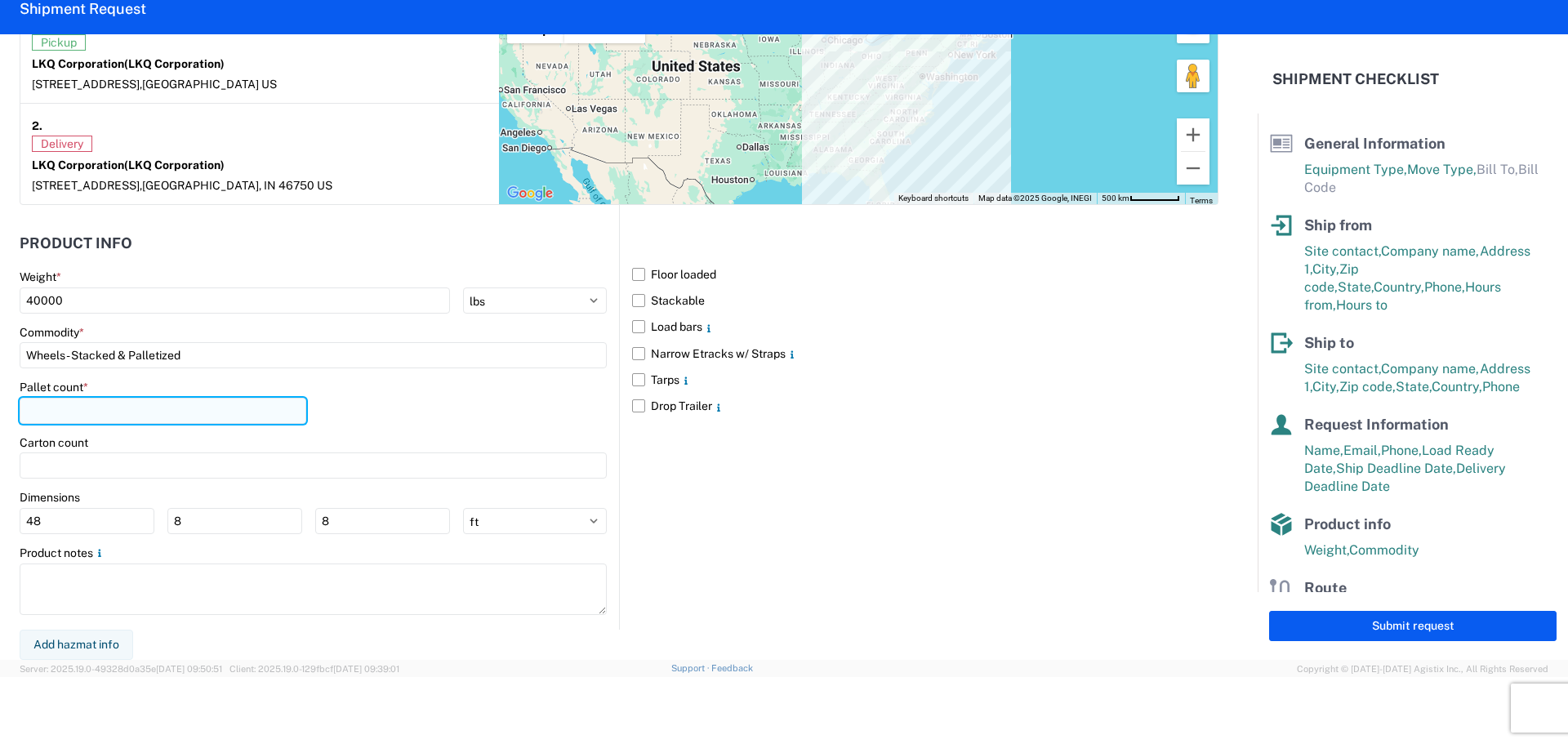
click at [160, 402] on input "number" at bounding box center [163, 410] width 287 height 26
type input "44"
click at [978, 610] on div "Floor loaded Stackable Load bars Narrow Etracks w/ Straps Tarps Drop Trailer" at bounding box center [918, 416] width 599 height 424
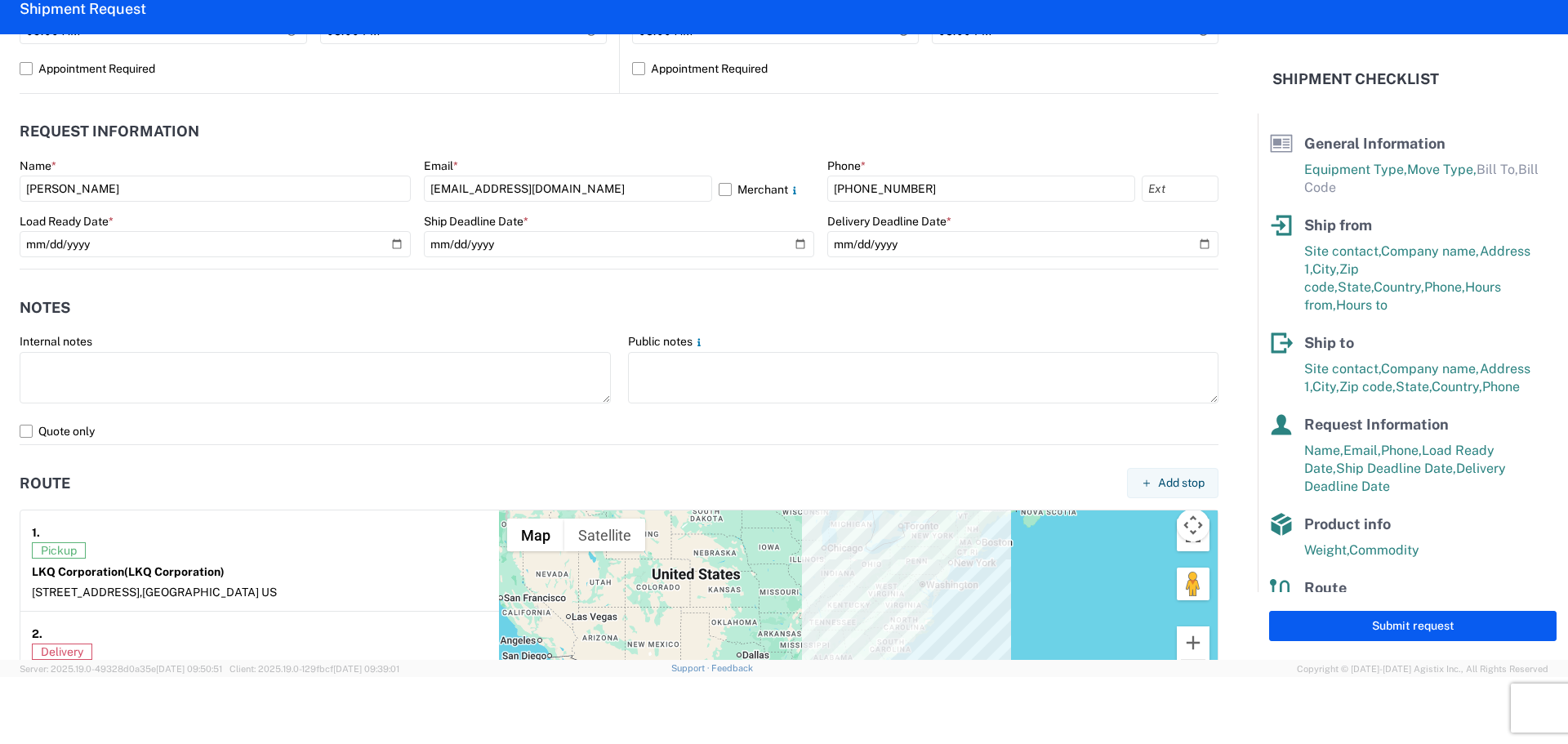
scroll to position [843, 0]
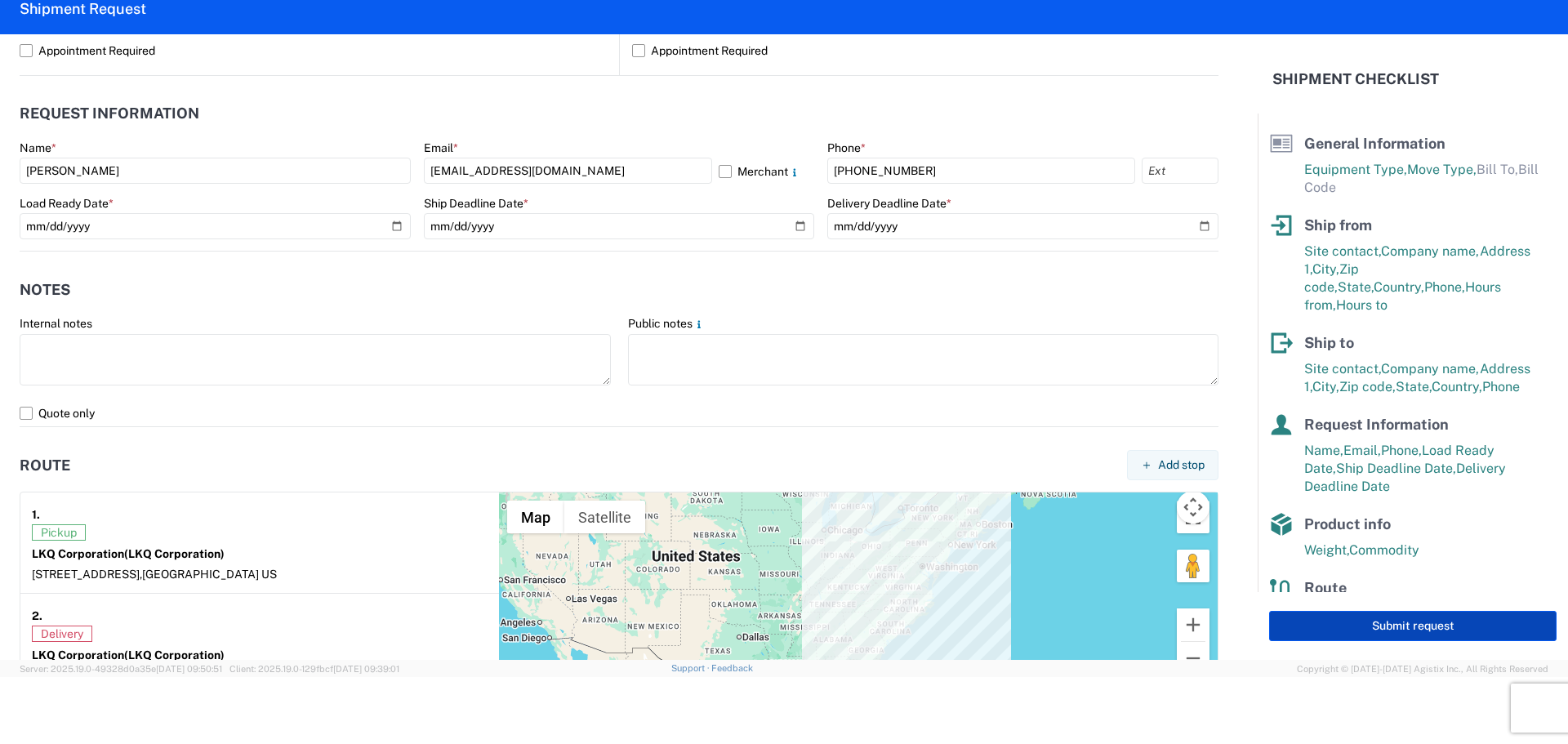
click at [1426, 621] on button "Submit request" at bounding box center [1412, 626] width 287 height 30
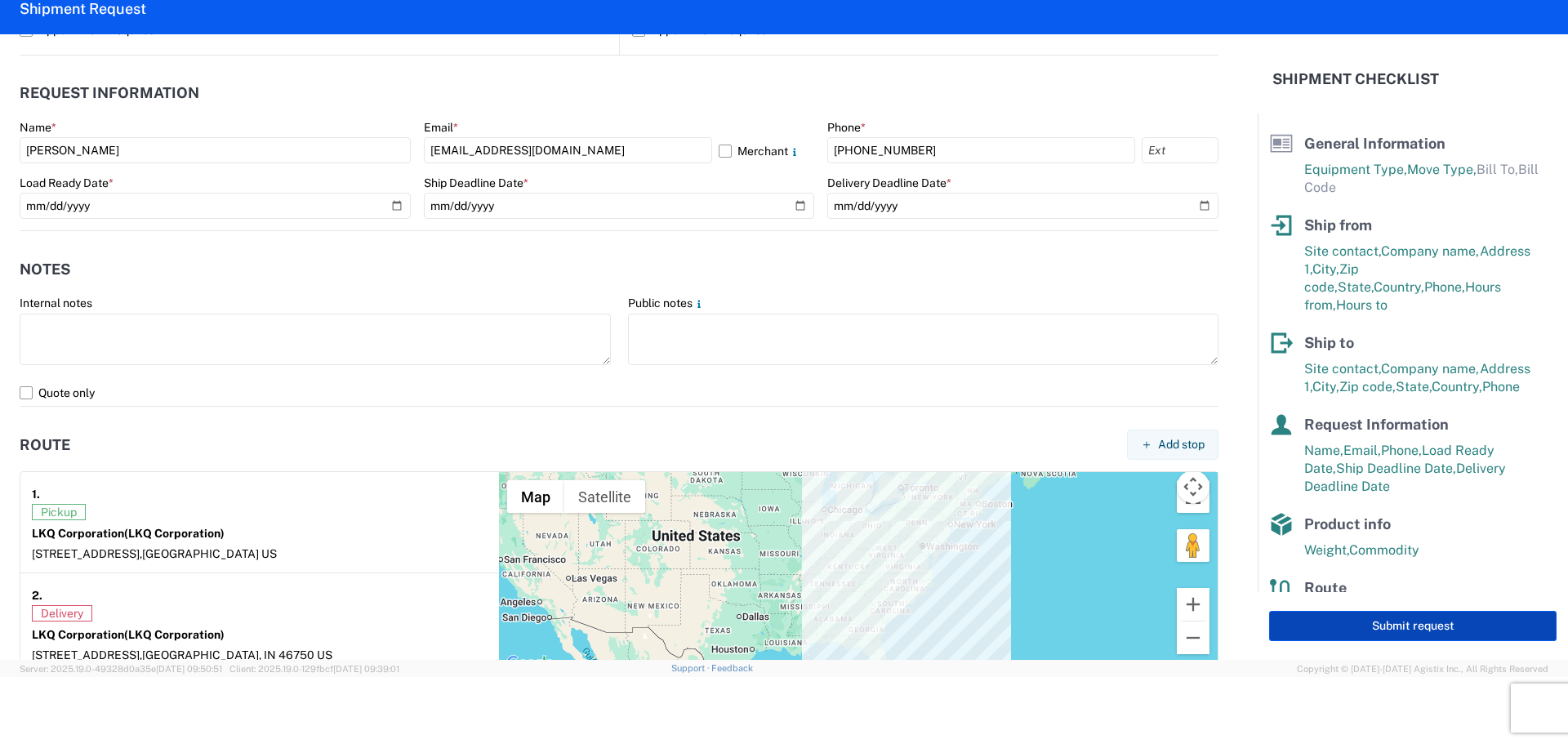
select select "US"
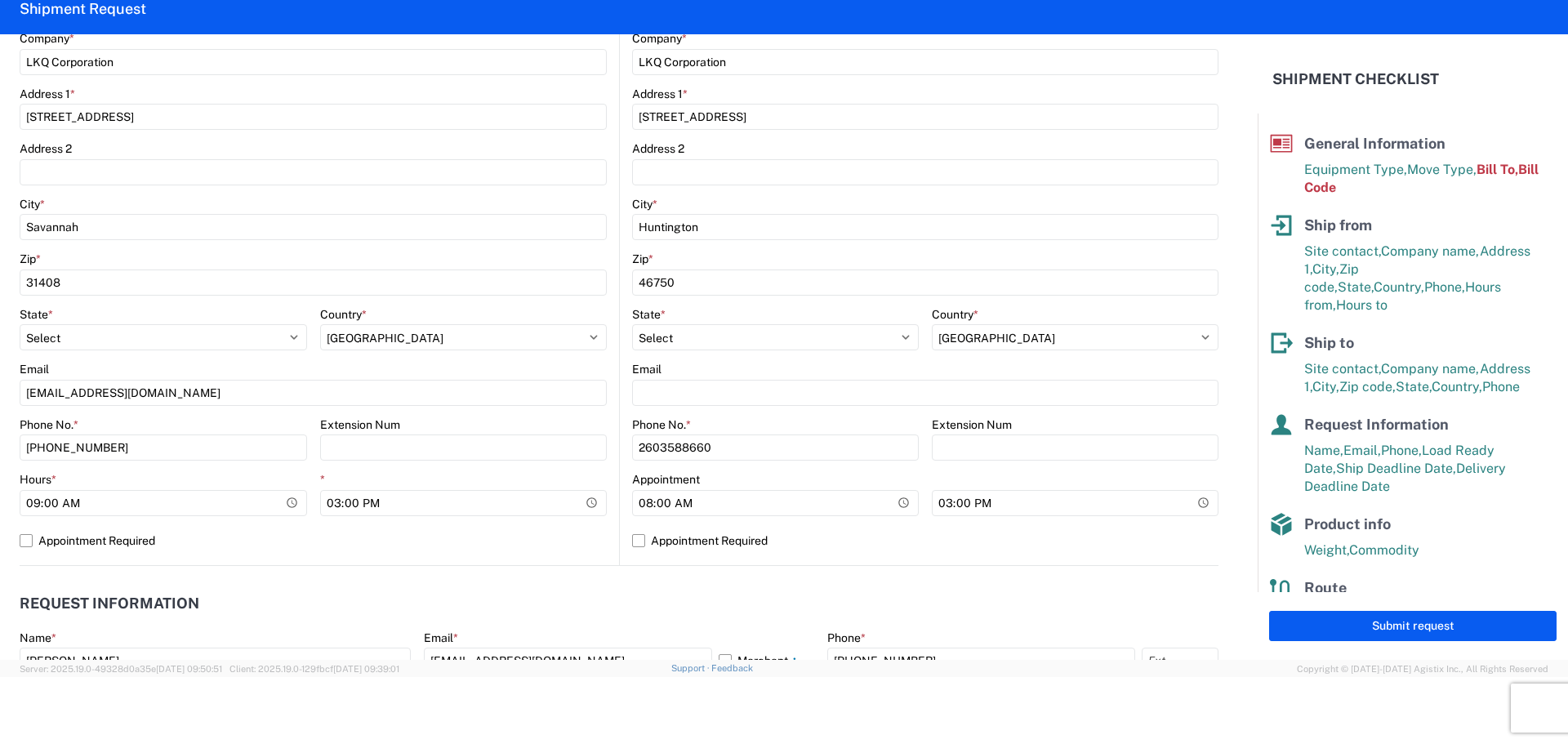
scroll to position [0, 0]
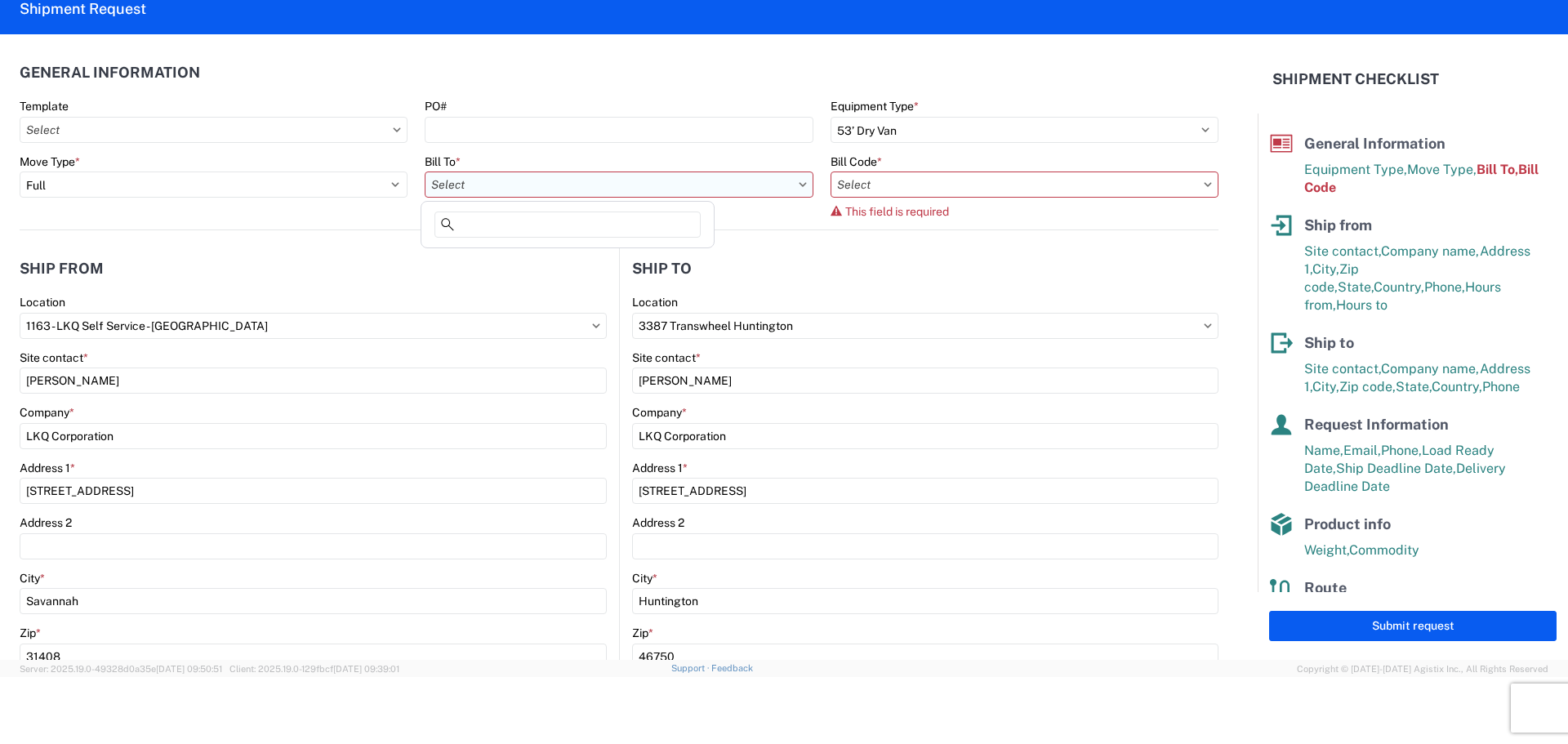
click at [519, 186] on input "text" at bounding box center [619, 185] width 388 height 26
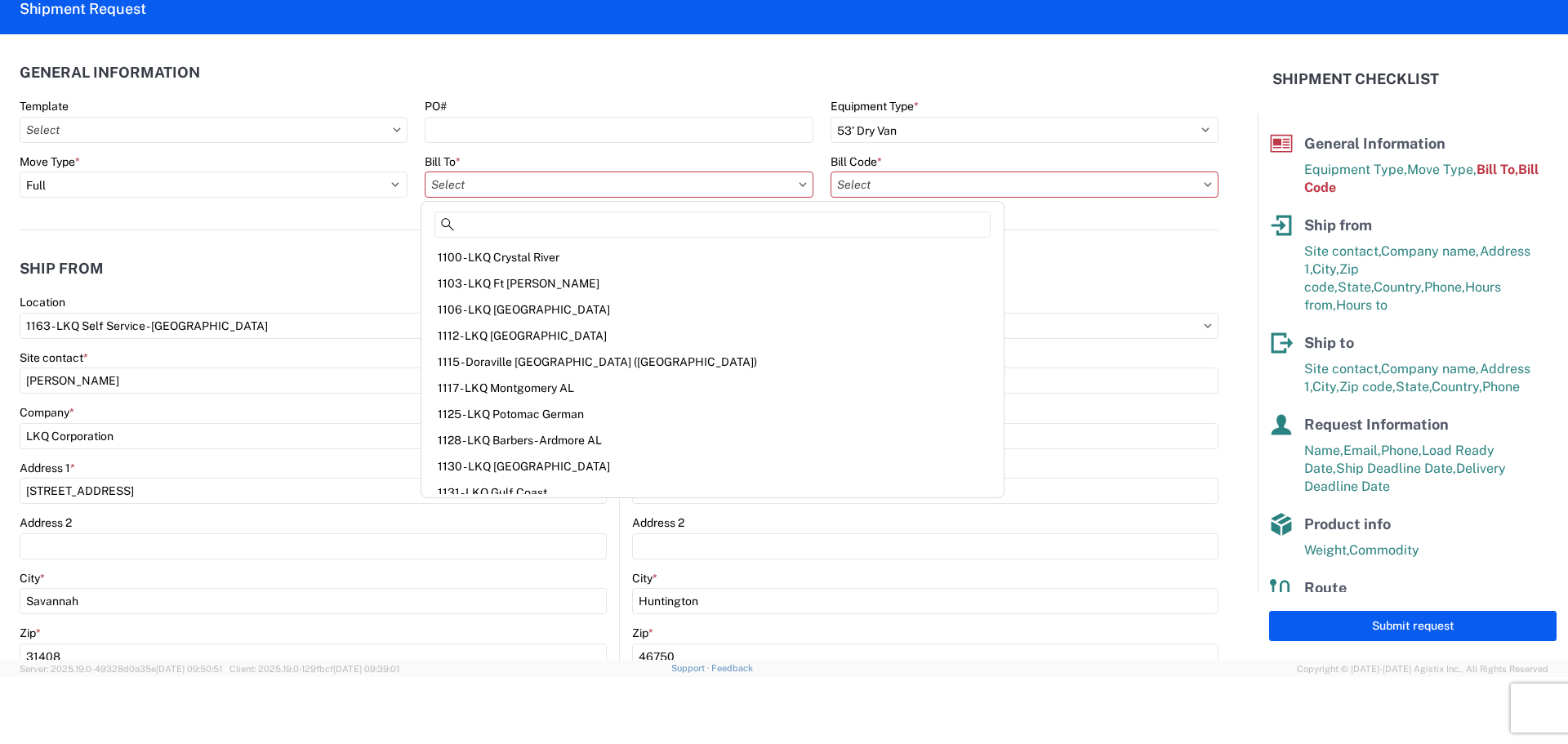
click at [1019, 303] on div "Location" at bounding box center [925, 302] width 586 height 15
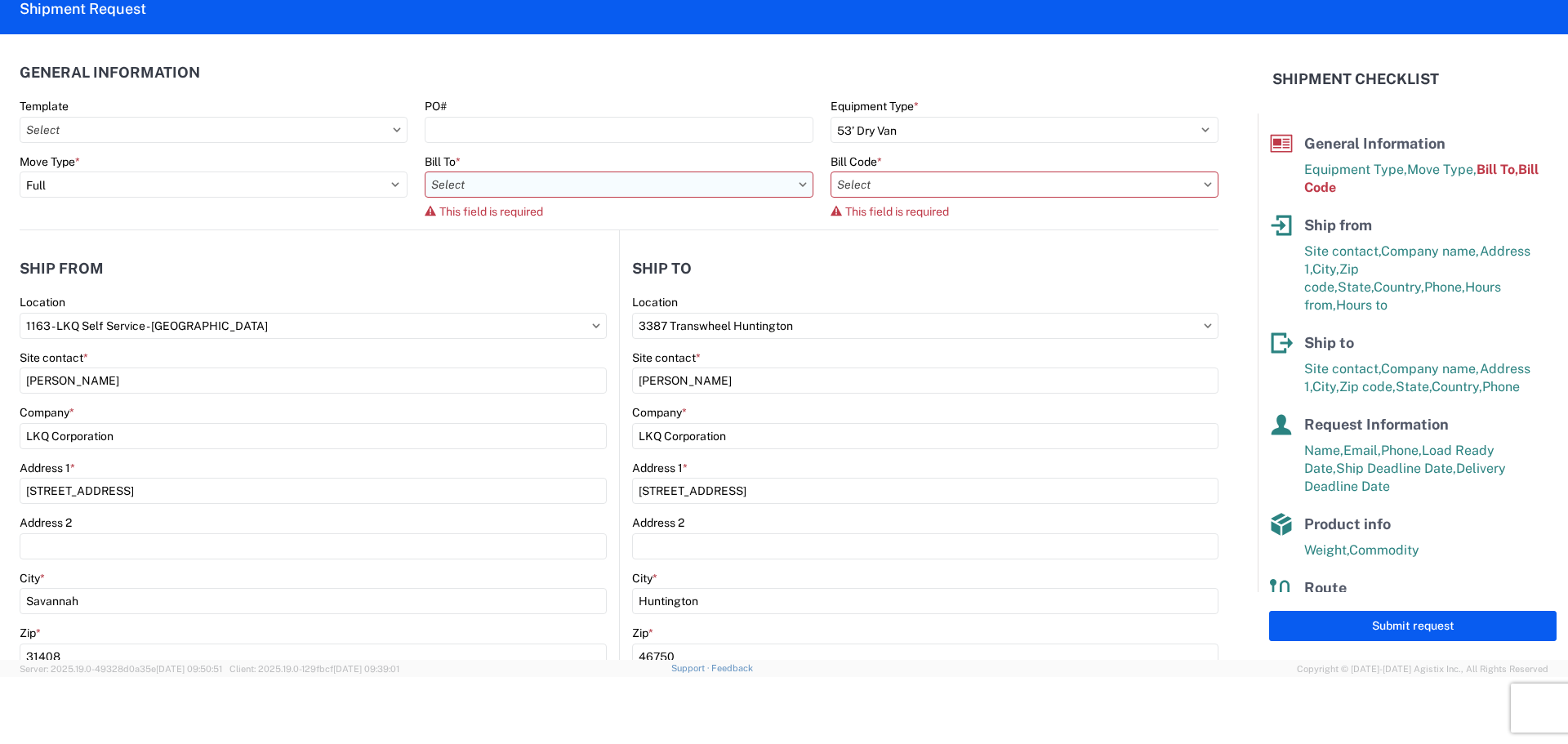
click at [562, 189] on input "text" at bounding box center [619, 185] width 388 height 26
type input "3387"
click at [564, 259] on div "3387 Transwheel Huntington" at bounding box center [568, 257] width 286 height 26
type input "3387 Transwheel Huntington"
click at [875, 185] on input "text" at bounding box center [1024, 185] width 388 height 26
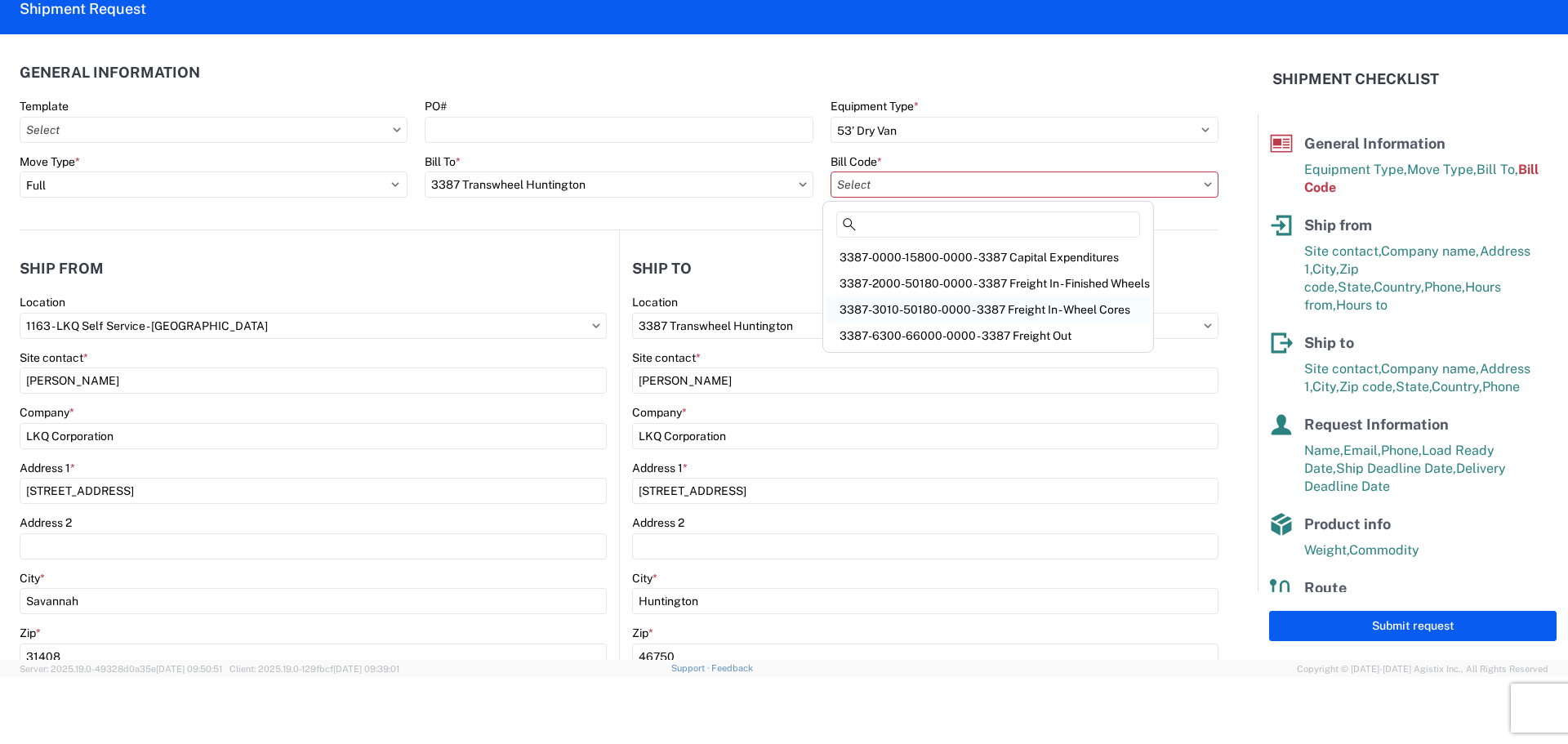
click at [967, 307] on div "3387-3010-50180-0000 - 3387 Freight In - Wheel Cores" at bounding box center [988, 309] width 324 height 26
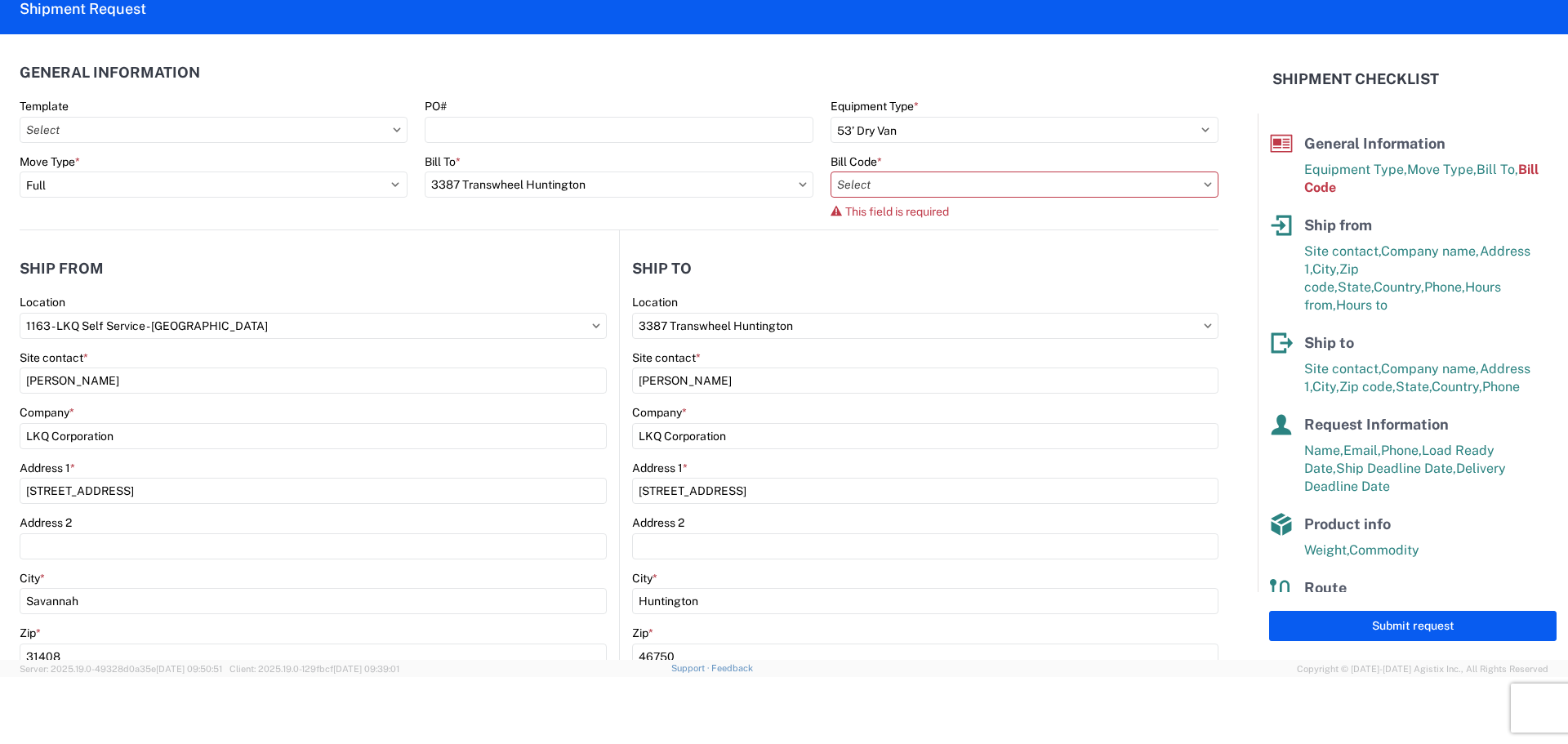
type input "3387-3010-50180-0000 - 3387 Freight In - Wheel Cores"
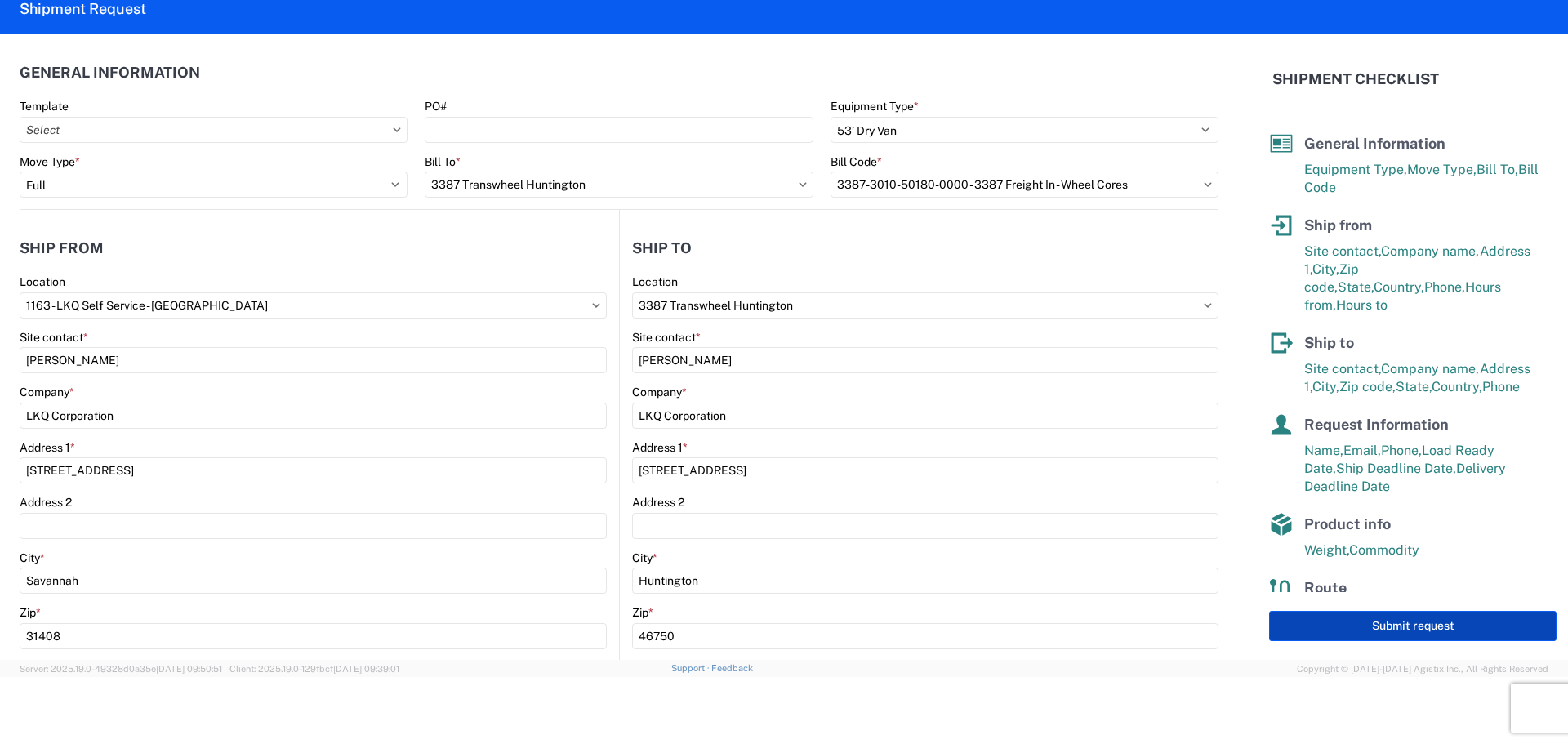
click at [1455, 633] on button "Submit request" at bounding box center [1412, 626] width 287 height 30
